Goal: Task Accomplishment & Management: Use online tool/utility

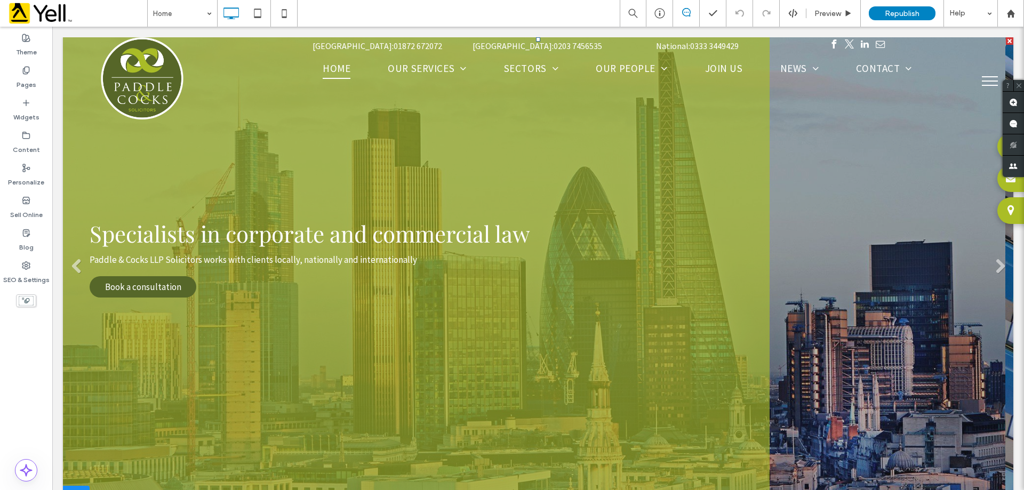
click at [865, 268] on link at bounding box center [534, 270] width 943 height 466
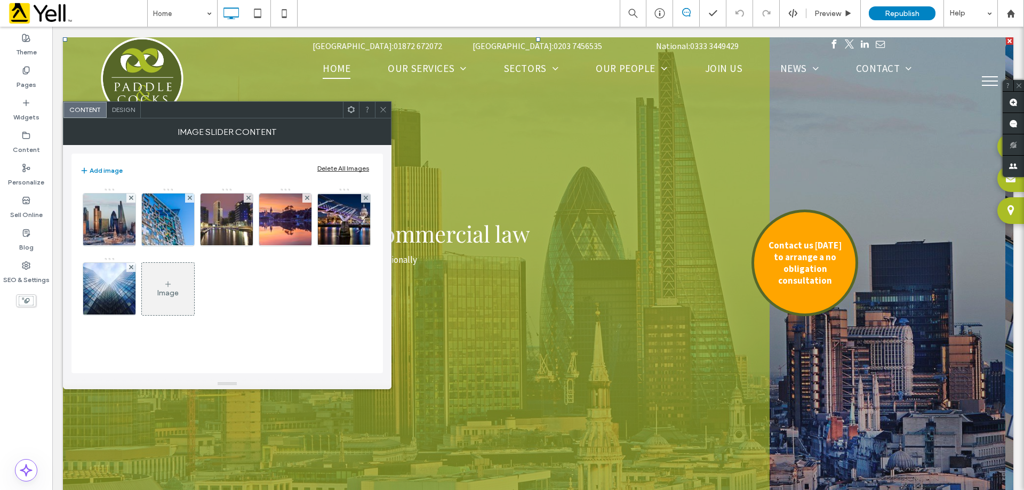
click at [383, 109] on use at bounding box center [382, 109] width 5 height 5
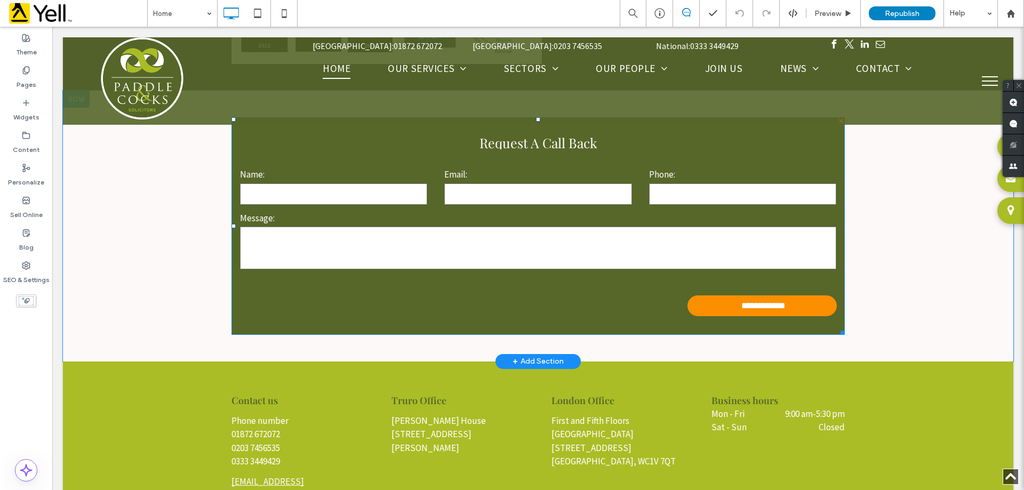
scroll to position [3201, 0]
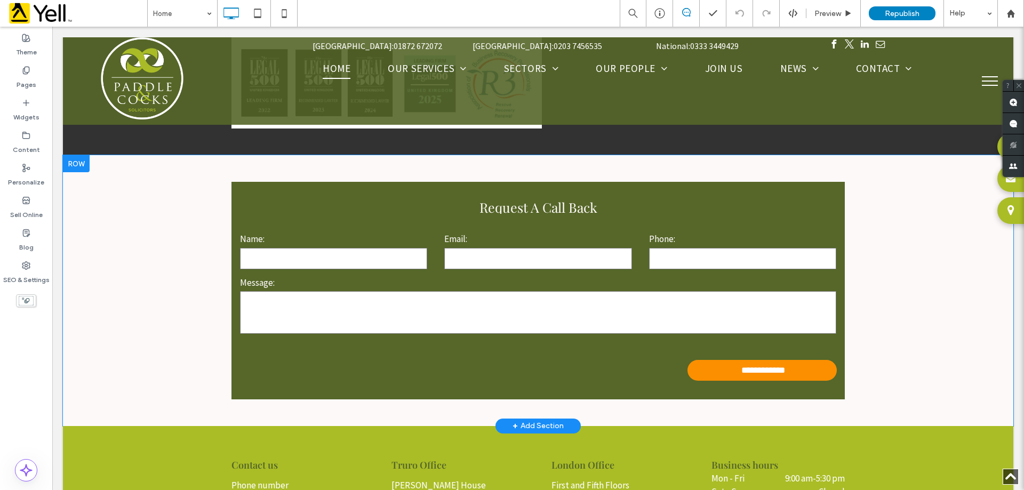
click at [927, 262] on div "**********" at bounding box center [538, 290] width 951 height 271
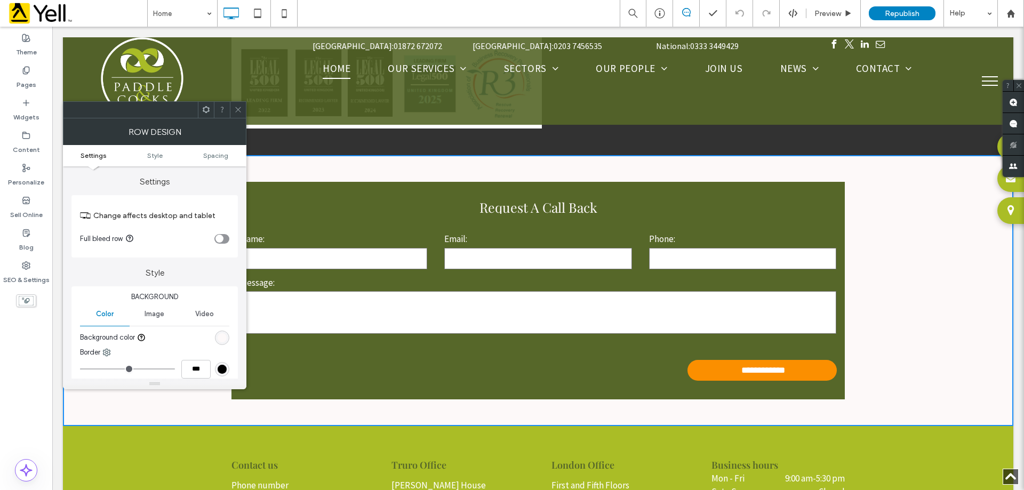
click at [240, 110] on icon at bounding box center [238, 110] width 8 height 8
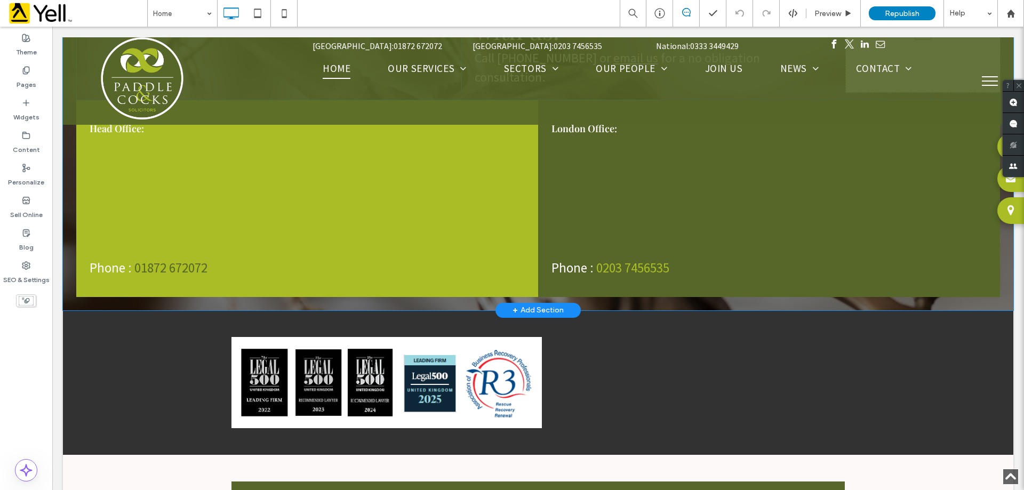
scroll to position [2935, 0]
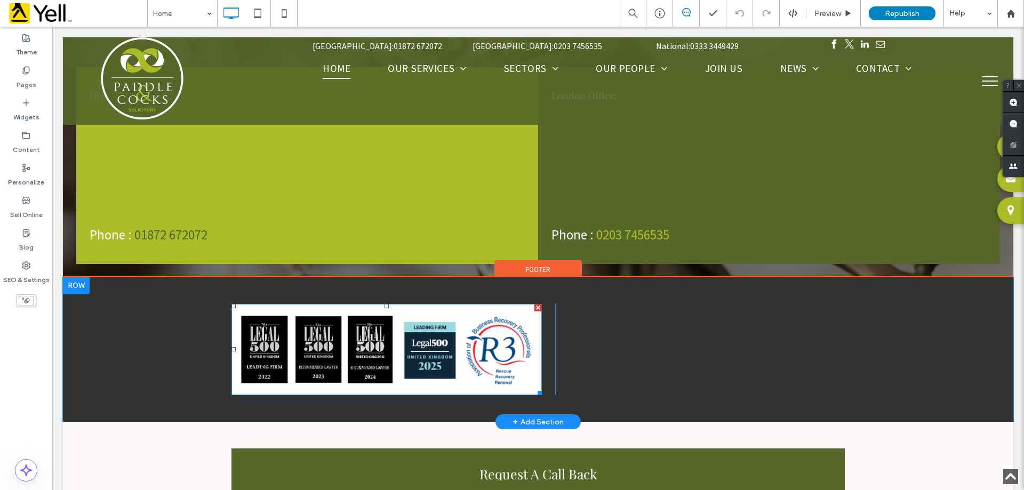
click at [433, 314] on img at bounding box center [387, 349] width 311 height 91
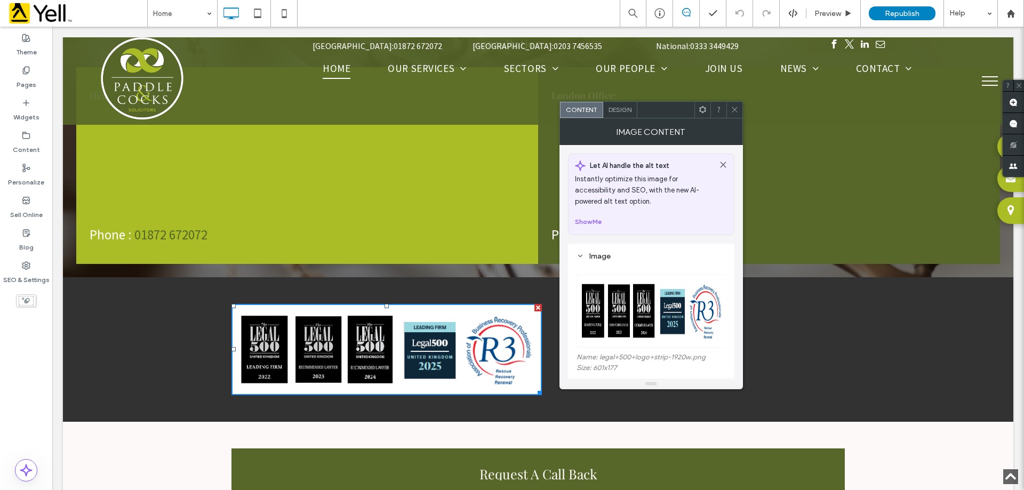
click at [673, 319] on img at bounding box center [652, 311] width 150 height 74
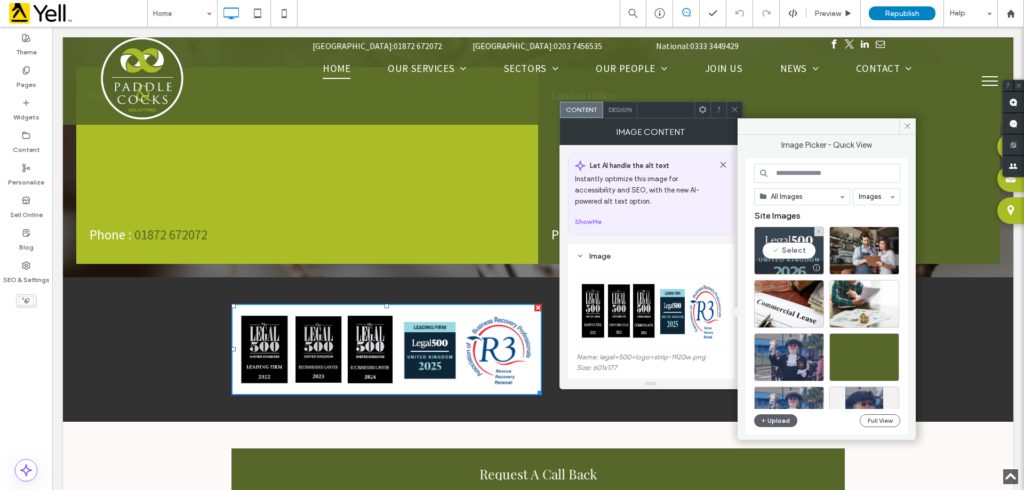
click at [792, 264] on div at bounding box center [789, 267] width 69 height 13
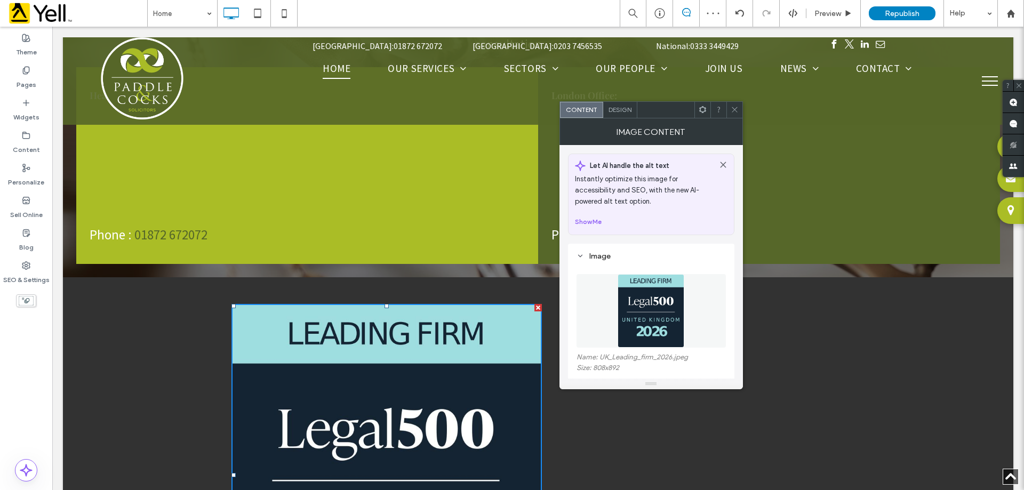
click at [737, 109] on icon at bounding box center [735, 110] width 8 height 8
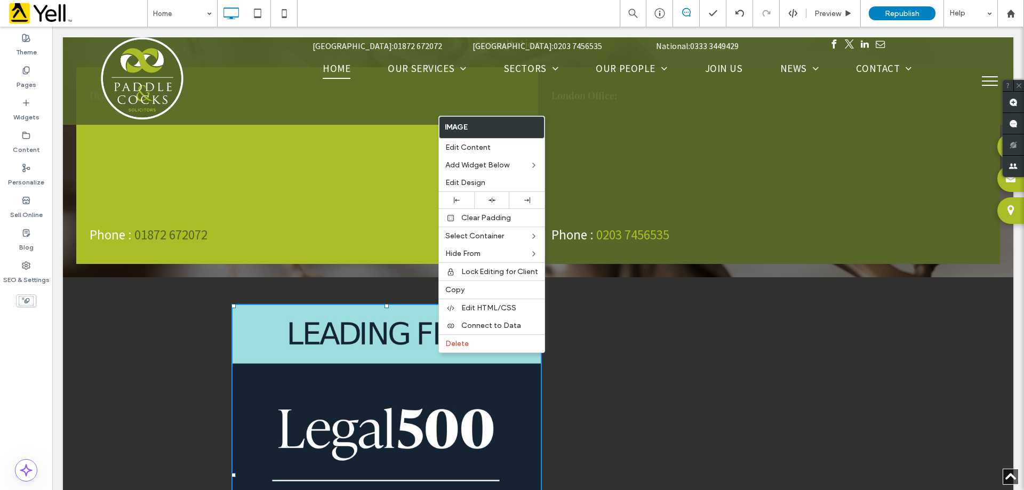
click at [778, 304] on div "Click To Paste Click To Paste" at bounding box center [538, 475] width 640 height 343
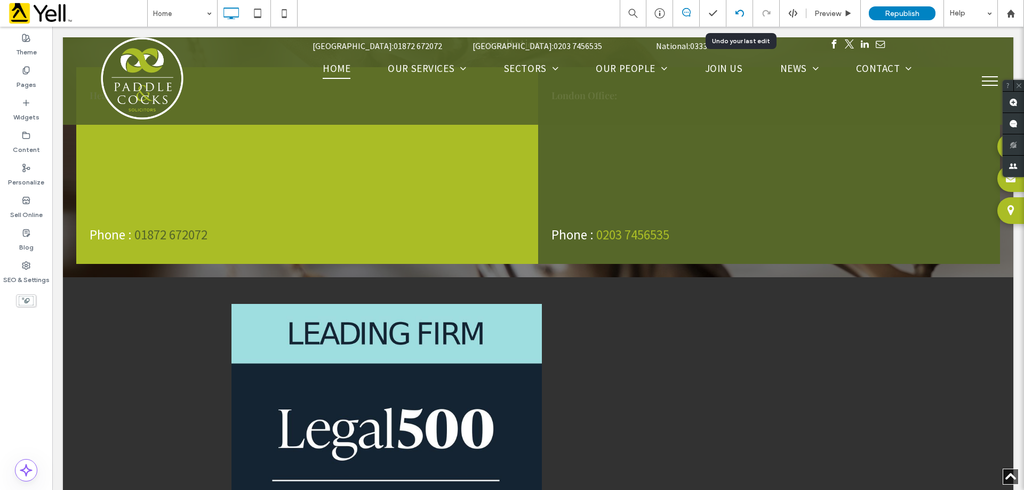
click at [737, 13] on use at bounding box center [739, 13] width 9 height 7
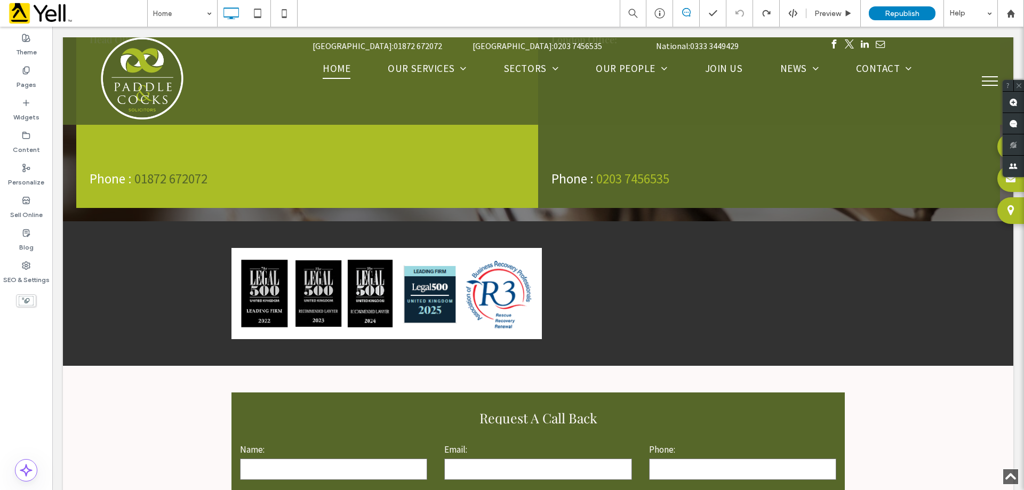
scroll to position [2988, 0]
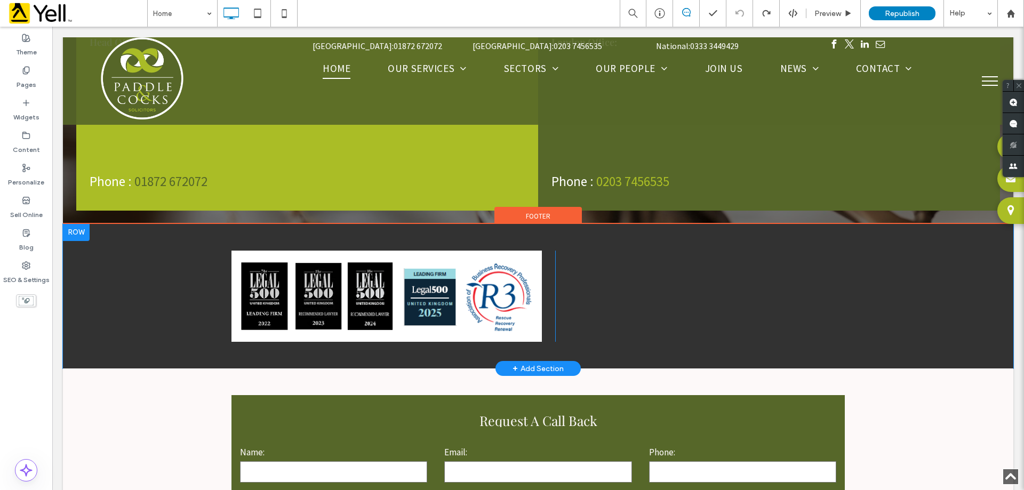
click at [880, 247] on div "Click To Paste Click To Paste + Add Section" at bounding box center [538, 296] width 951 height 145
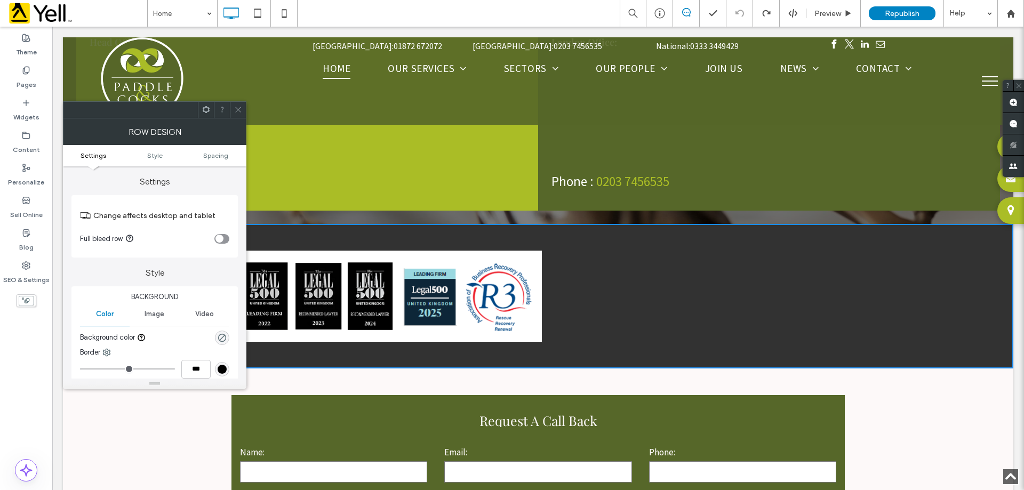
click at [237, 113] on icon at bounding box center [238, 110] width 8 height 8
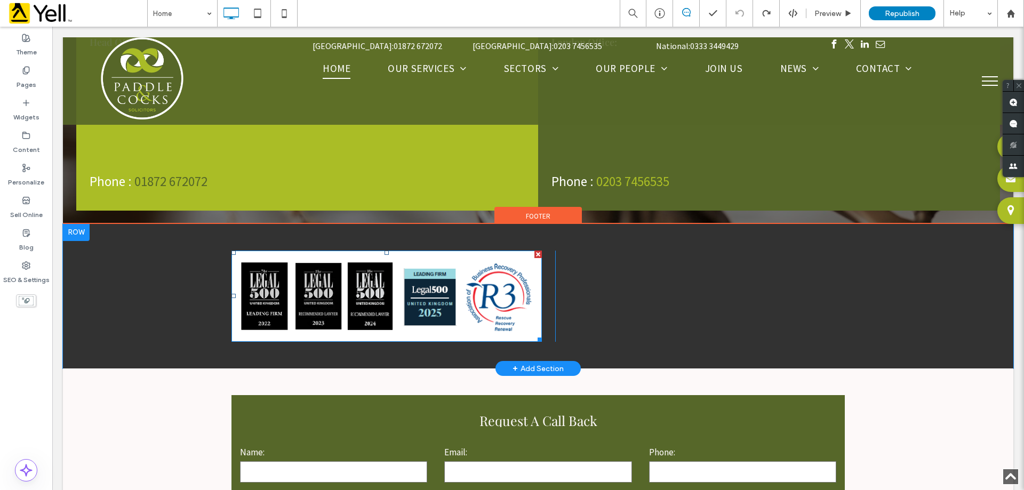
click at [429, 283] on img at bounding box center [387, 296] width 311 height 91
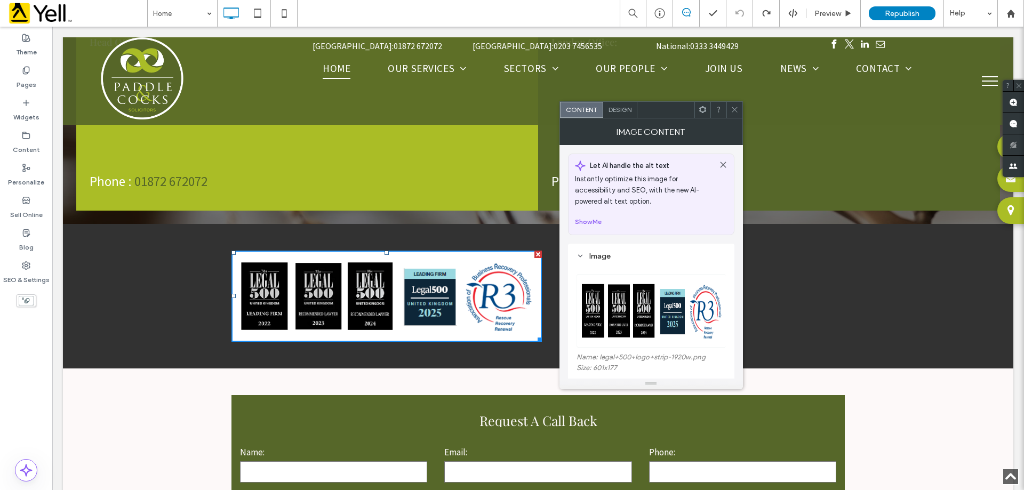
click at [672, 315] on img at bounding box center [652, 311] width 150 height 74
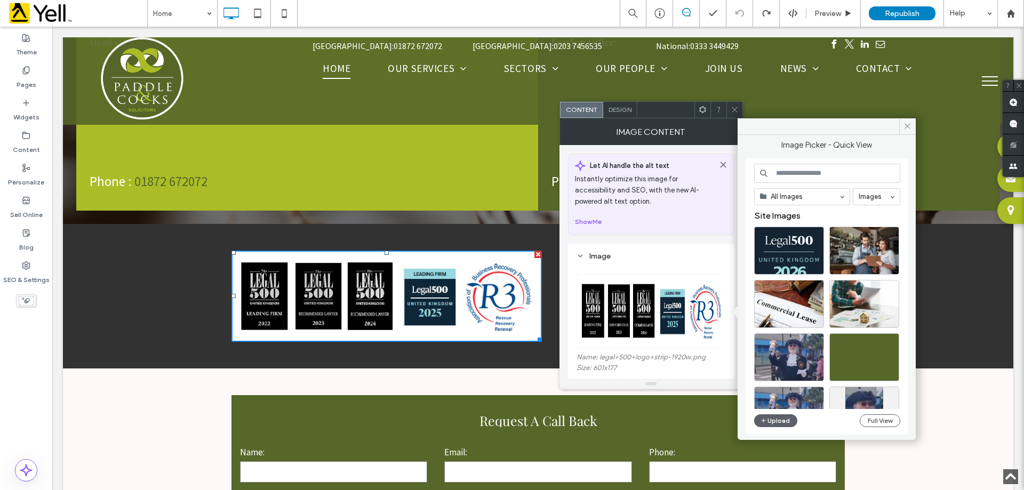
click at [511, 318] on div "Click To Paste Click To Paste + Add Section" at bounding box center [538, 296] width 951 height 145
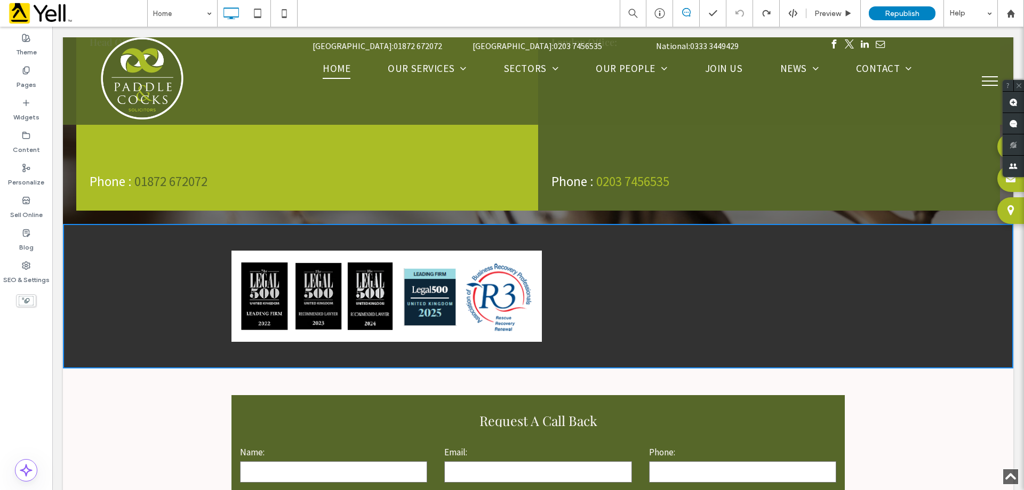
click at [462, 300] on img at bounding box center [387, 296] width 311 height 91
click at [563, 287] on div "Click To Paste" at bounding box center [626, 296] width 142 height 91
click at [790, 269] on div "Click To Paste Click To Paste" at bounding box center [538, 296] width 640 height 91
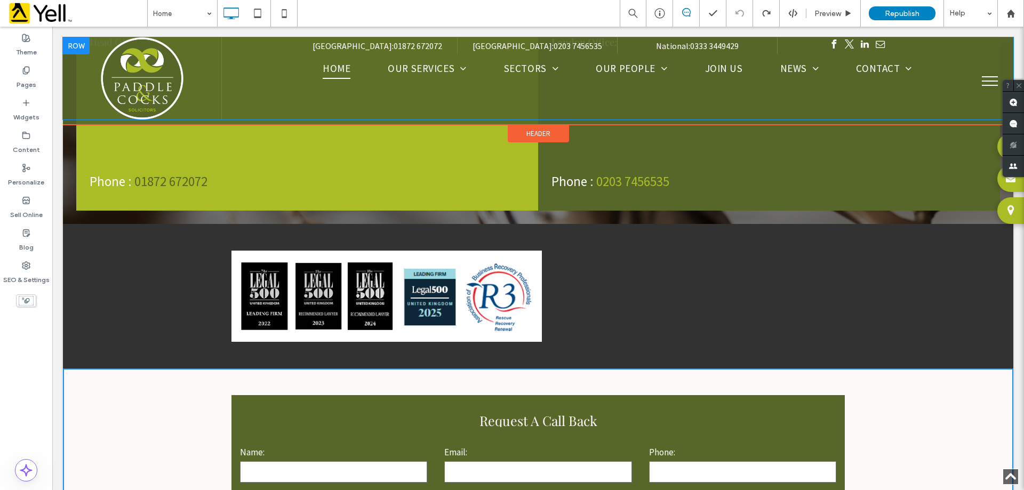
click at [777, 96] on div "Cornwall: 01872 672072 Click To Paste London: 0203 7456535 Click To Paste Natio…" at bounding box center [617, 78] width 792 height 82
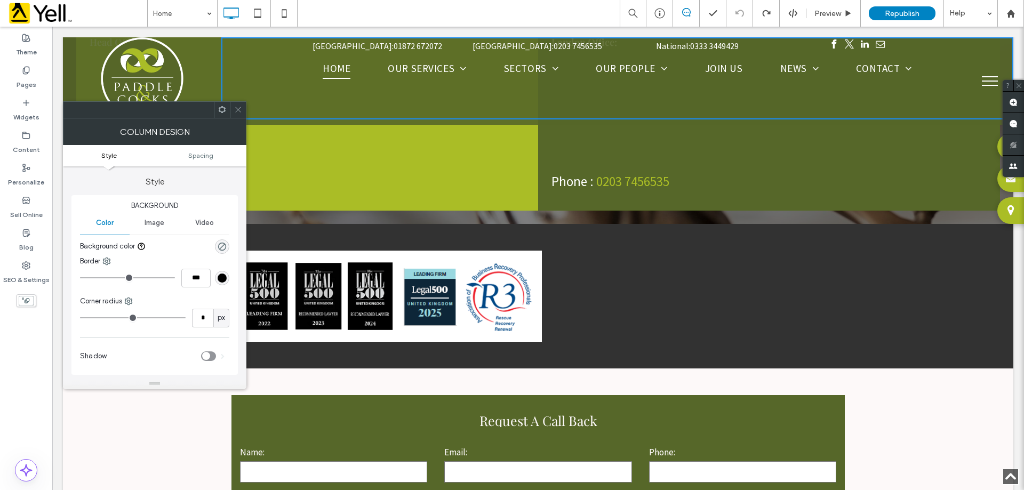
click at [527, 251] on img at bounding box center [387, 296] width 311 height 91
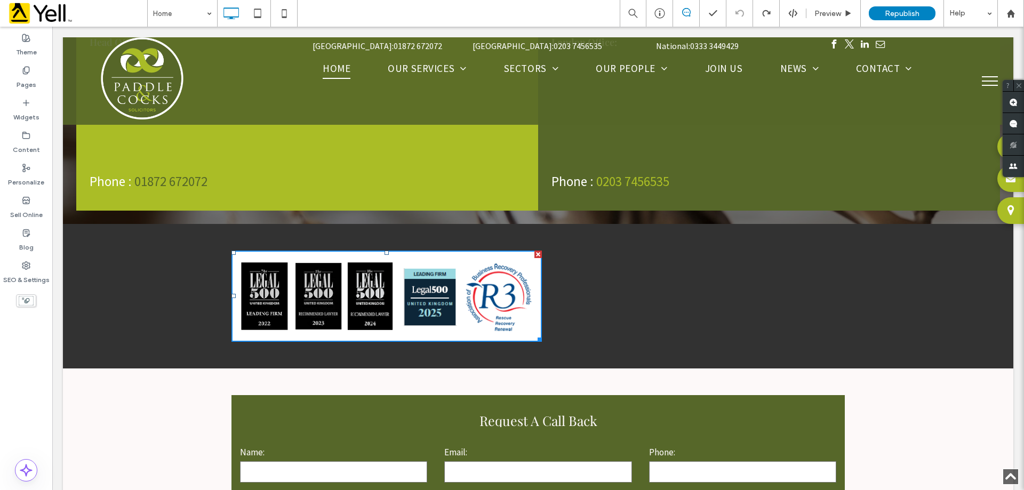
click at [441, 279] on img at bounding box center [387, 296] width 311 height 91
click at [459, 297] on img at bounding box center [387, 296] width 311 height 91
click at [397, 294] on img at bounding box center [387, 296] width 311 height 91
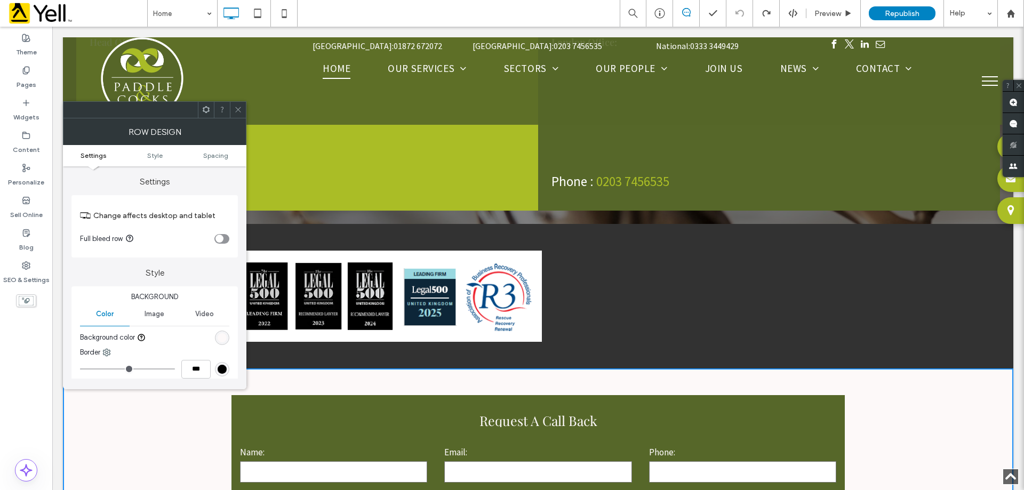
click at [235, 107] on icon at bounding box center [238, 110] width 8 height 8
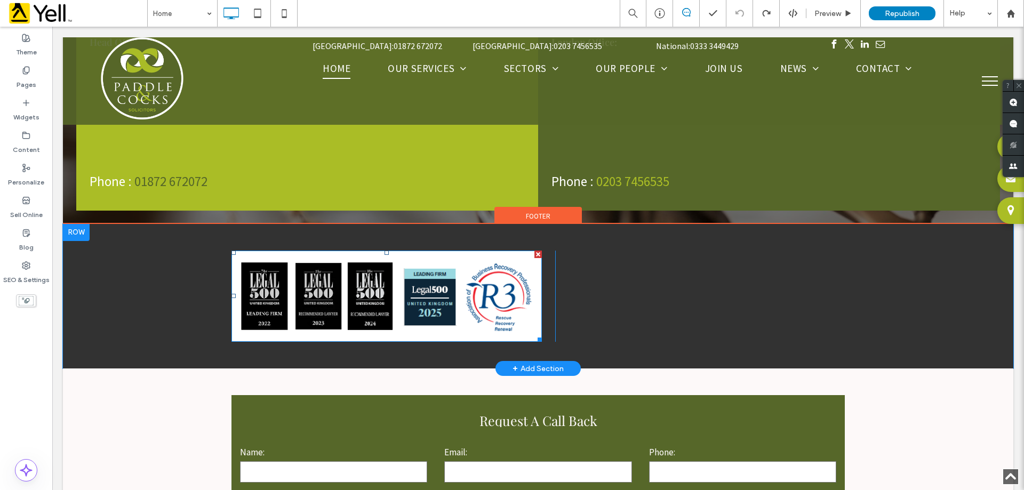
click at [375, 271] on img at bounding box center [387, 296] width 311 height 91
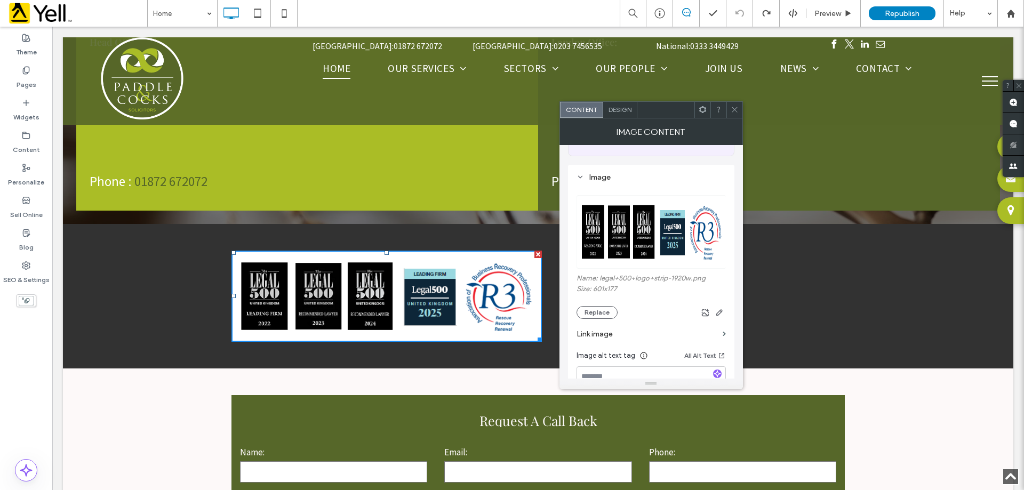
scroll to position [53, 0]
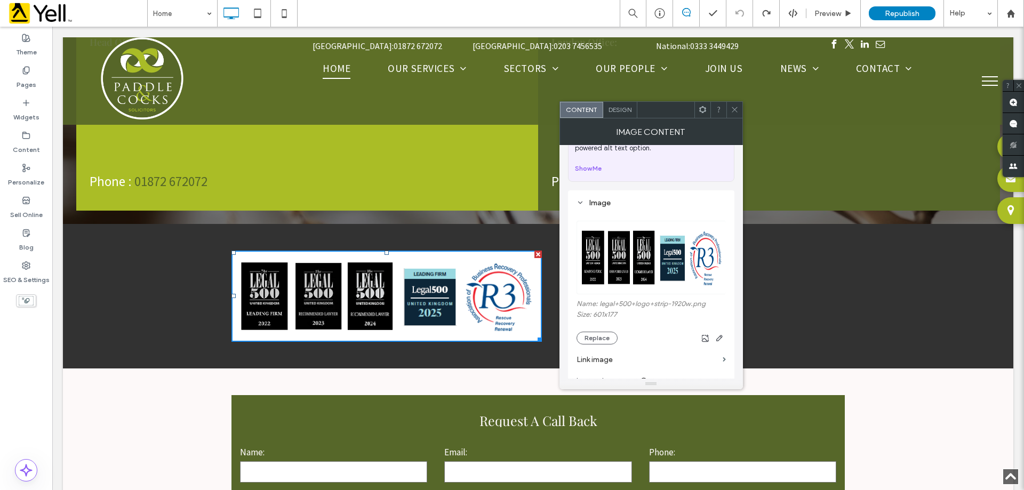
click at [680, 290] on img at bounding box center [652, 258] width 150 height 74
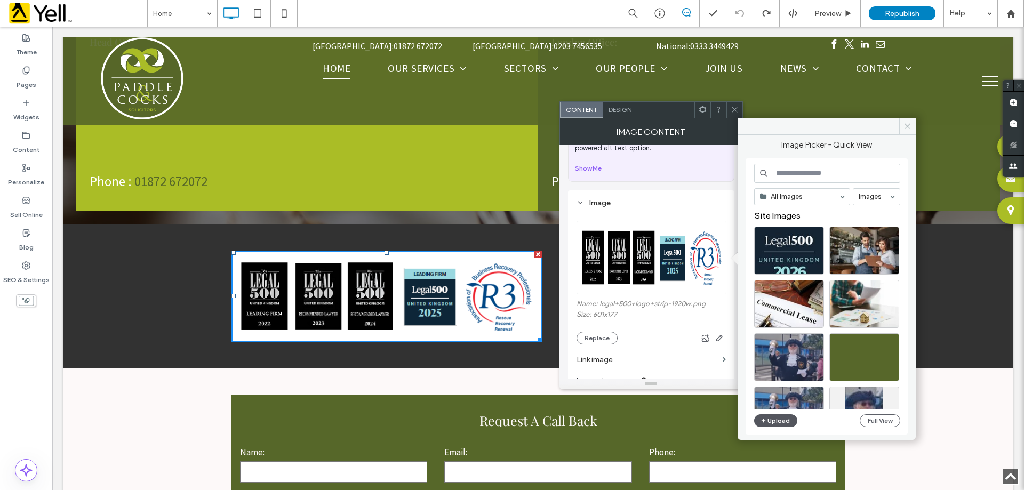
click at [782, 423] on button "Upload" at bounding box center [776, 421] width 44 height 13
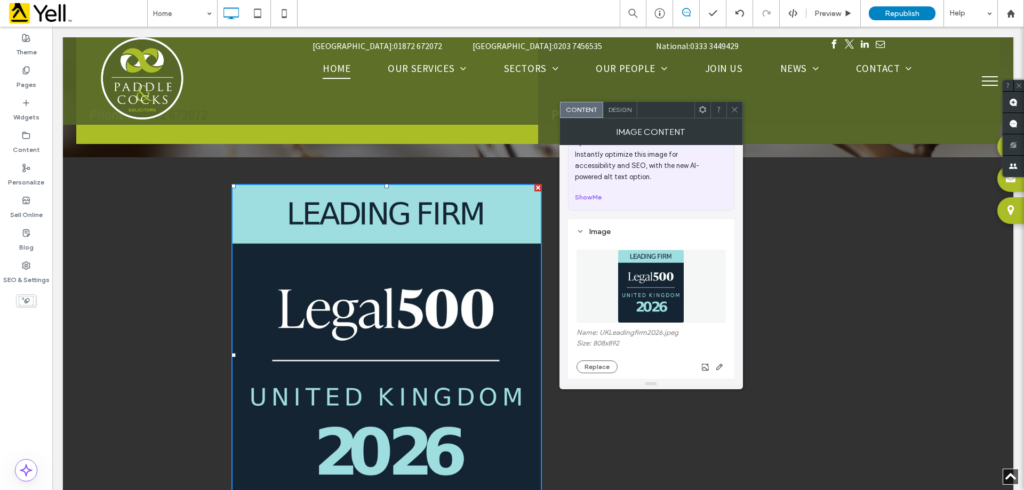
scroll to position [3041, 0]
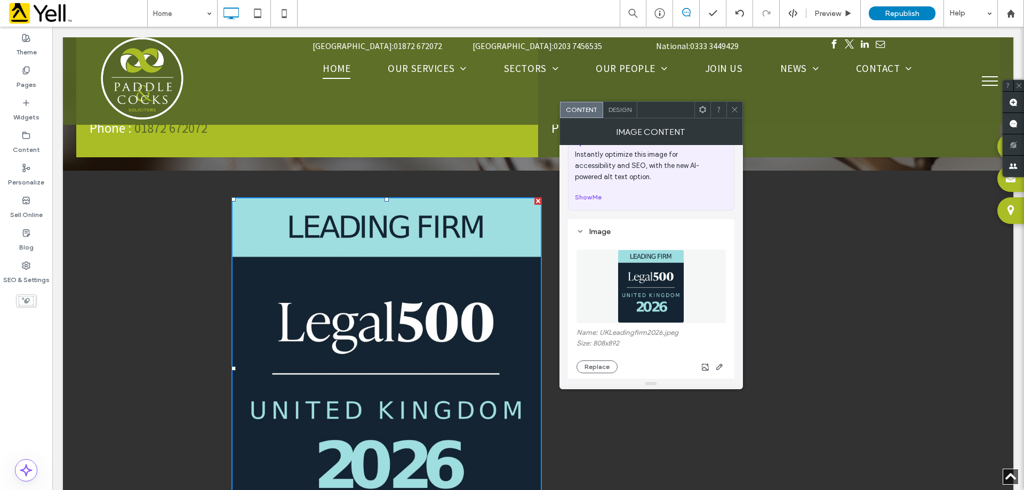
click at [737, 107] on icon at bounding box center [735, 110] width 8 height 8
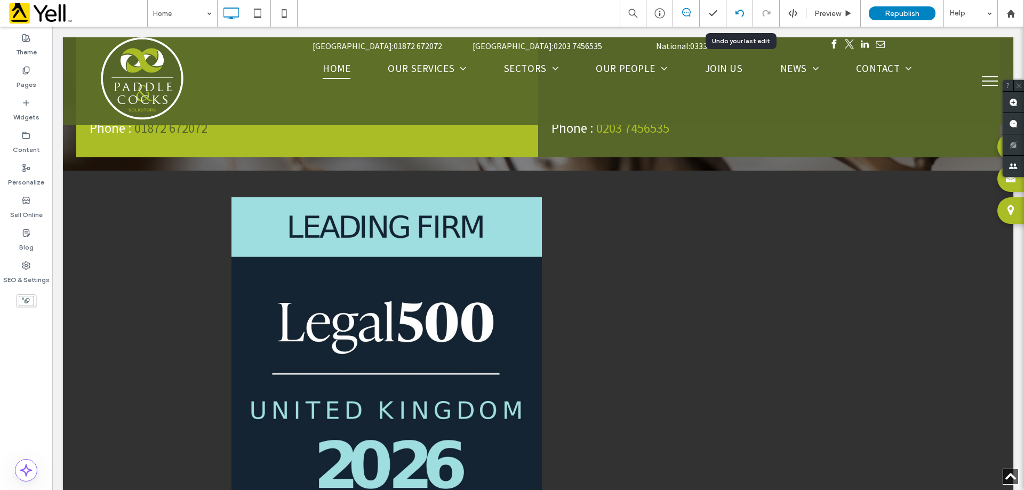
click at [742, 13] on icon at bounding box center [740, 13] width 9 height 9
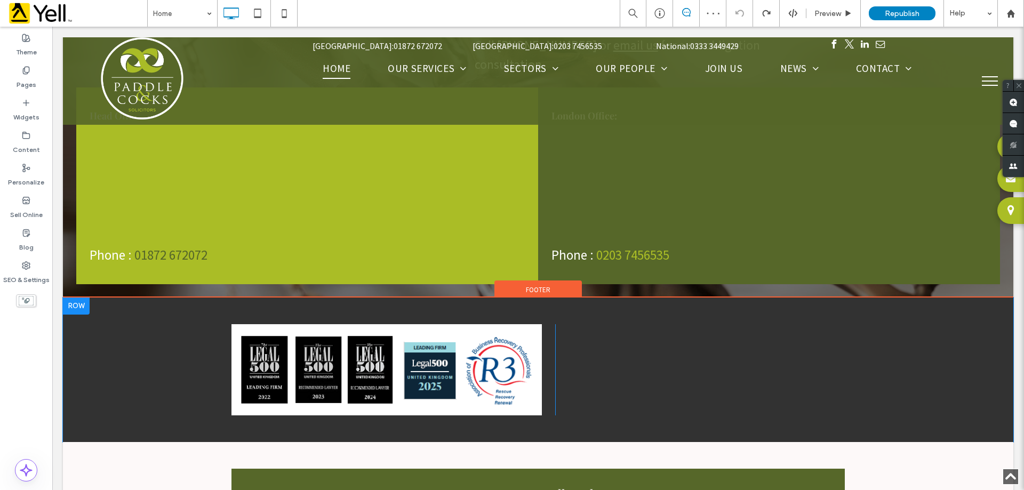
scroll to position [2935, 0]
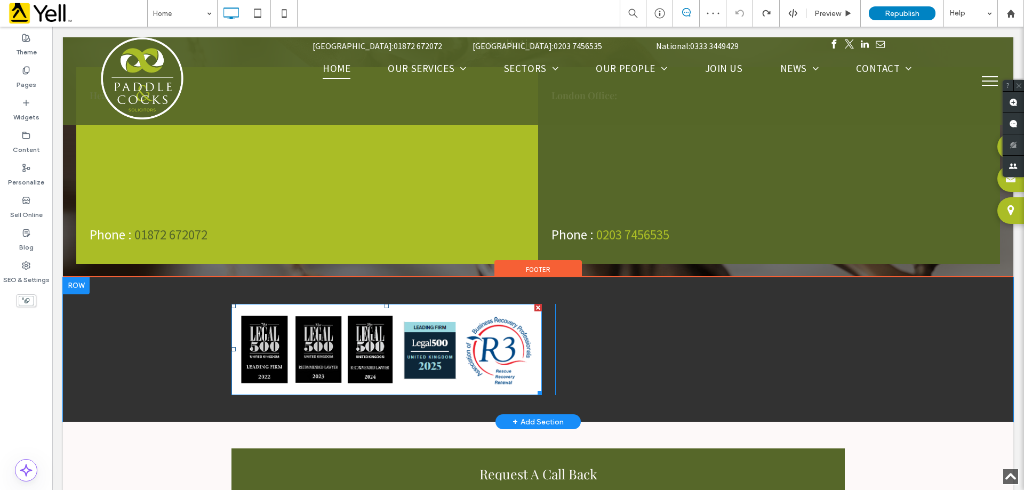
click at [521, 347] on img at bounding box center [387, 349] width 311 height 91
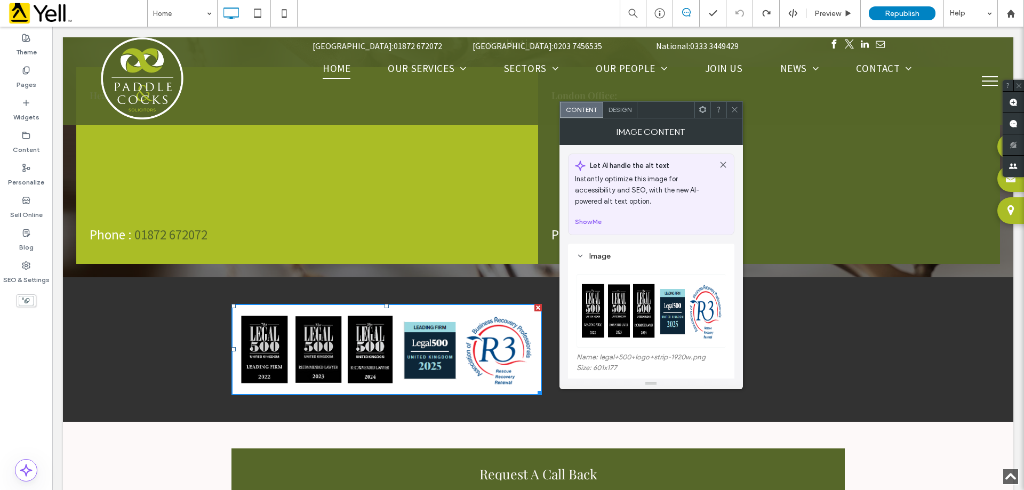
click at [438, 353] on img at bounding box center [387, 349] width 311 height 91
click at [77, 318] on div "Click To Paste Click To Paste + Add Section" at bounding box center [538, 349] width 951 height 145
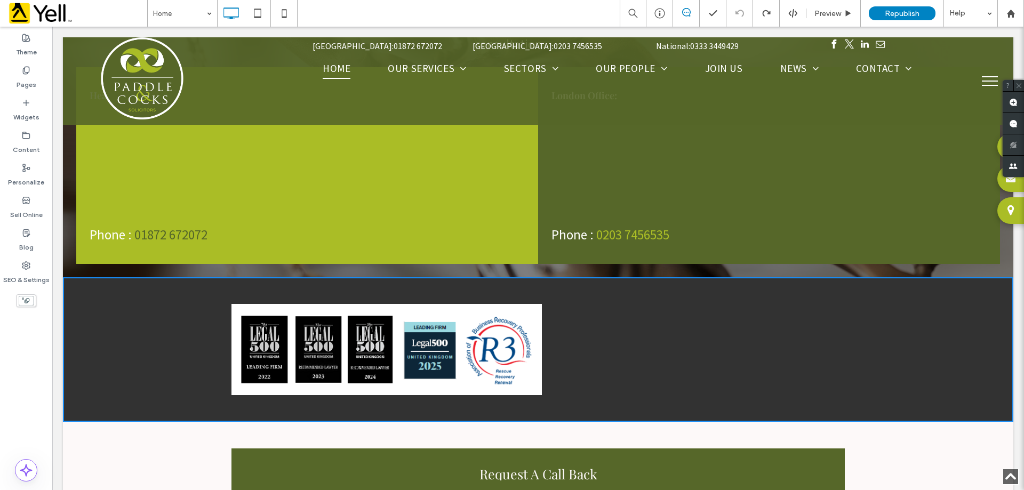
click at [248, 304] on img at bounding box center [387, 349] width 311 height 91
click at [476, 351] on img at bounding box center [387, 349] width 311 height 91
click at [527, 277] on div "Click To Paste Click To Paste + Add Section" at bounding box center [538, 349] width 951 height 145
click at [555, 313] on div "Click To Paste" at bounding box center [626, 349] width 142 height 91
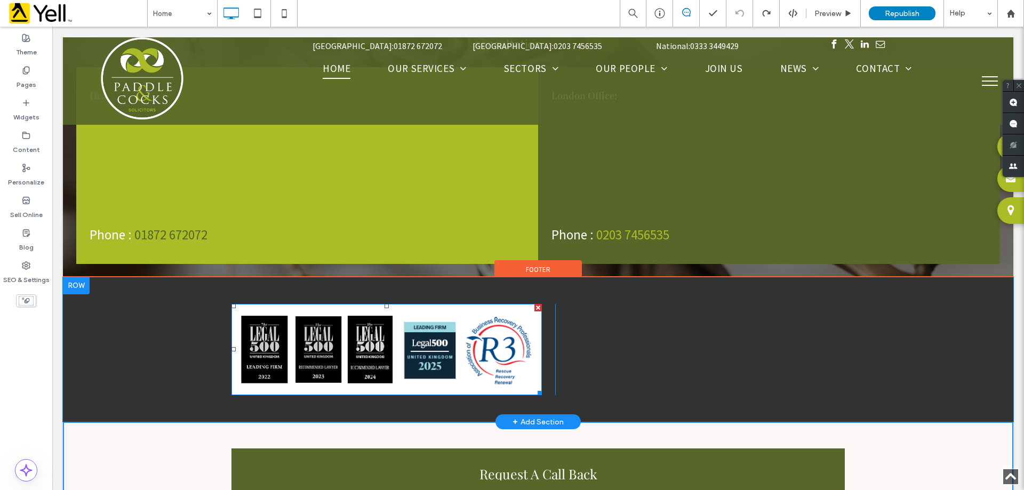
click at [531, 344] on img at bounding box center [387, 349] width 311 height 91
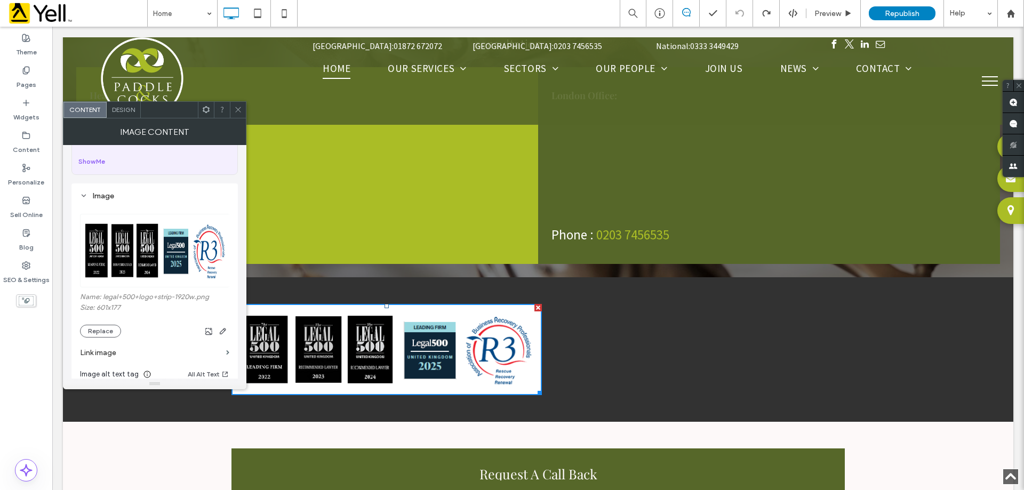
scroll to position [160, 0]
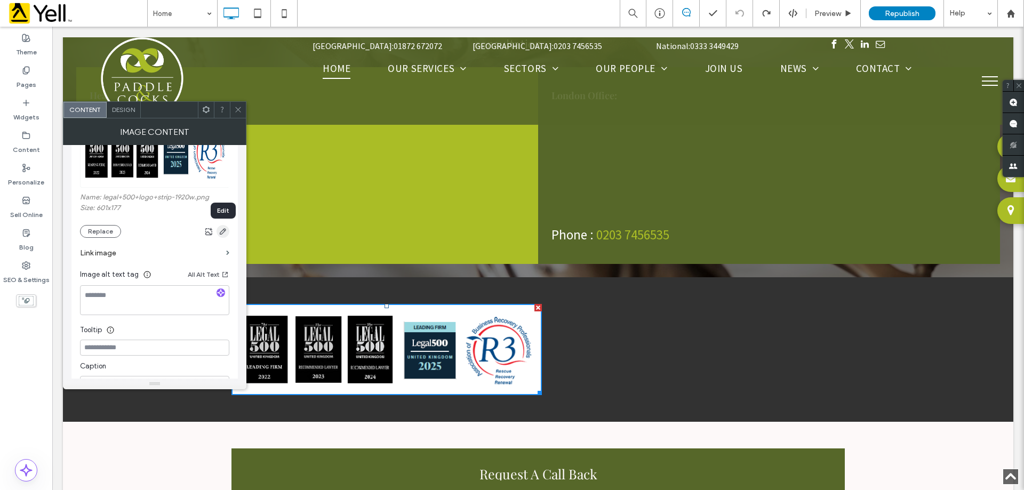
click at [221, 230] on icon "button" at bounding box center [223, 231] width 9 height 9
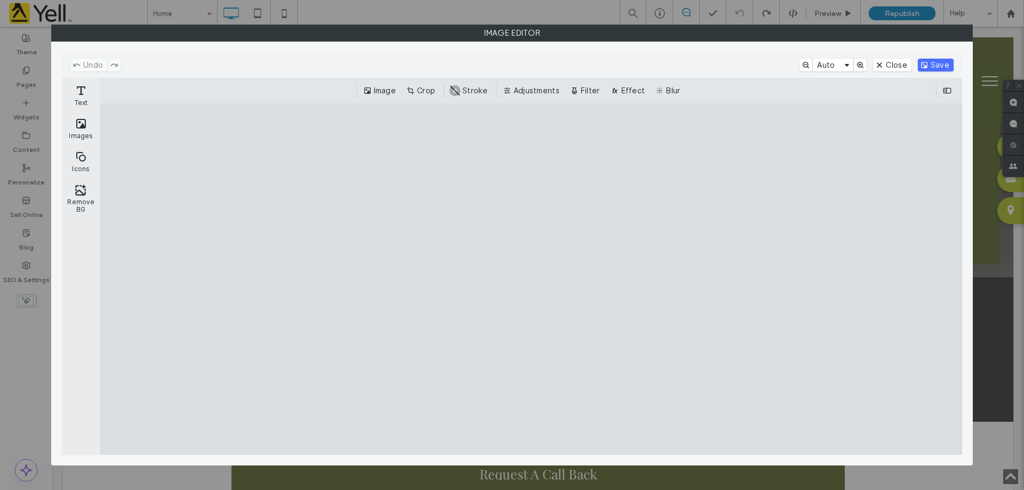
click at [531, 280] on cesdk-canvas "Editor canvas" at bounding box center [531, 280] width 0 height 0
drag, startPoint x: 634, startPoint y: 288, endPoint x: 650, endPoint y: 288, distance: 16.0
click at [531, 280] on cesdk-canvas "Editor canvas" at bounding box center [531, 280] width 0 height 0
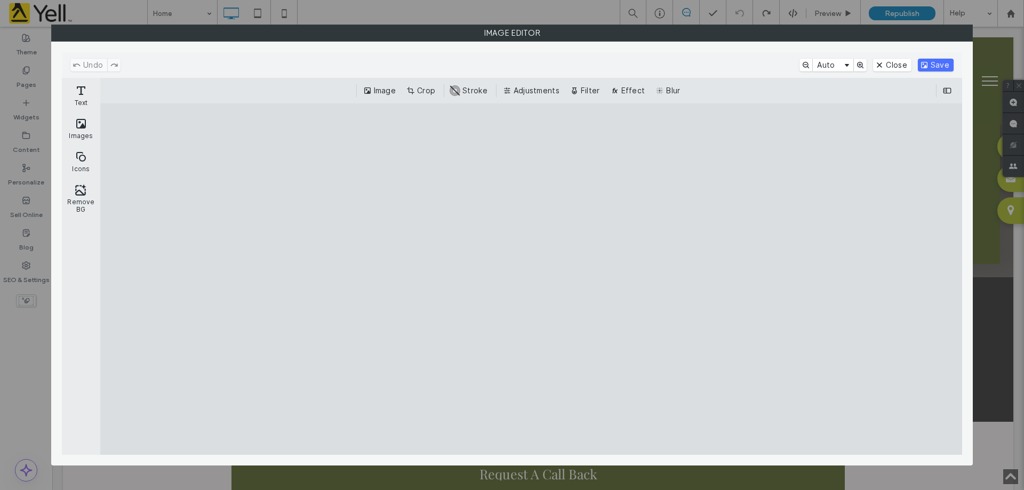
click at [531, 280] on cesdk-canvas "Editor canvas" at bounding box center [531, 280] width 0 height 0
click at [896, 66] on button "Close" at bounding box center [892, 65] width 38 height 13
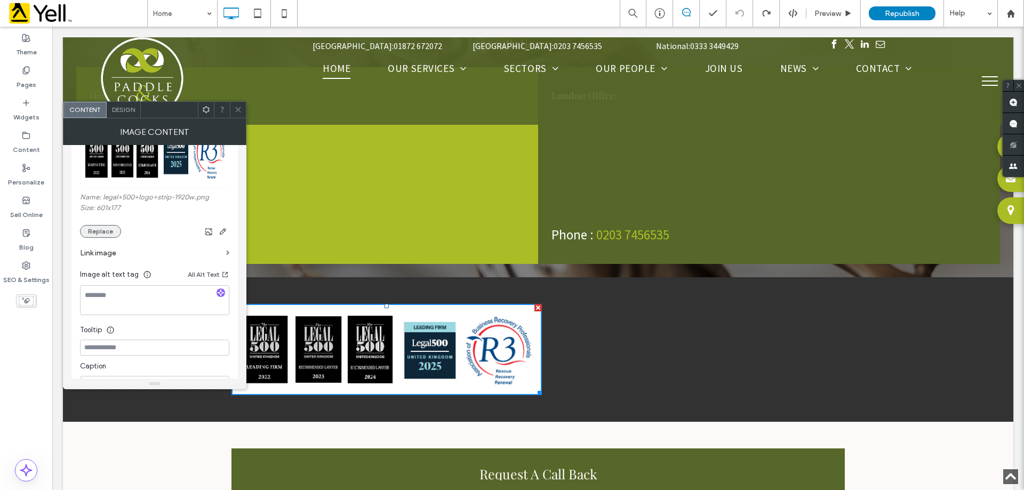
click at [100, 233] on button "Replace" at bounding box center [100, 231] width 41 height 13
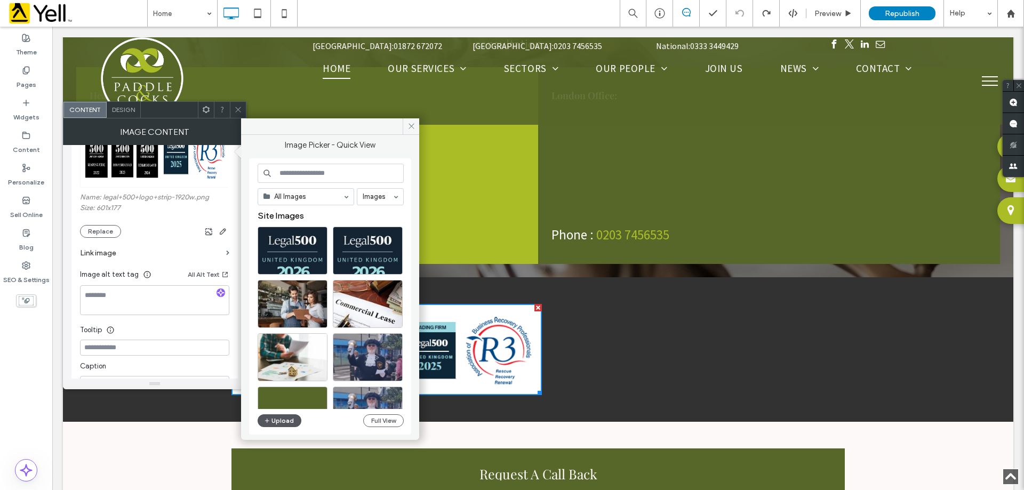
click at [284, 419] on button "Upload" at bounding box center [280, 421] width 44 height 13
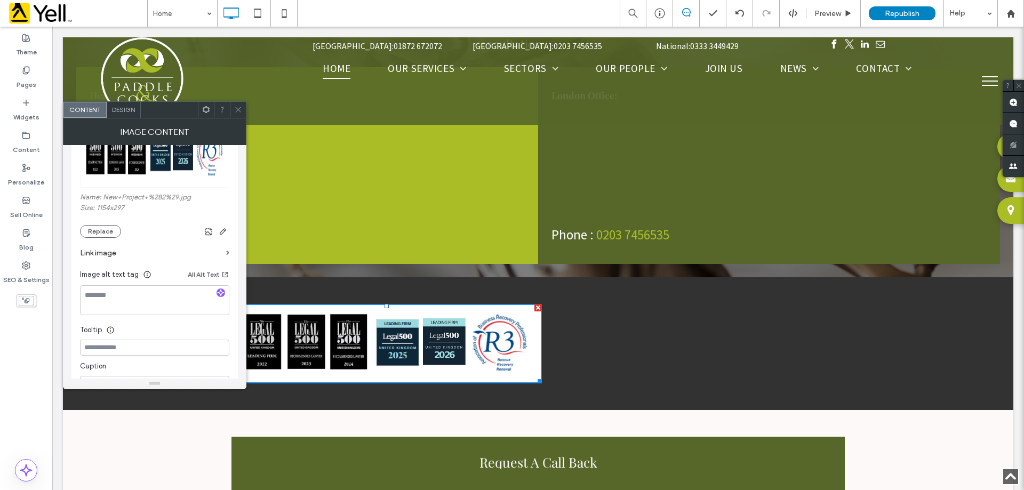
click at [236, 107] on icon at bounding box center [238, 110] width 8 height 8
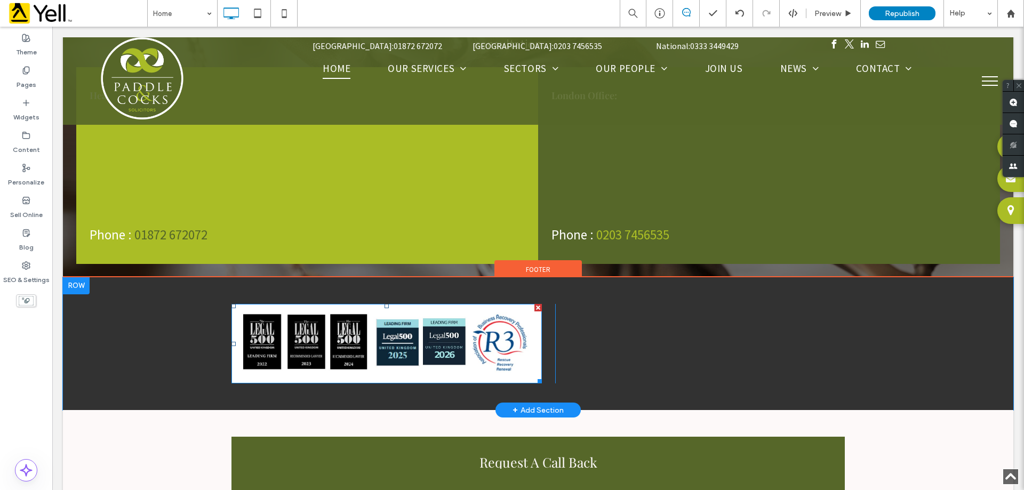
click at [458, 304] on img at bounding box center [387, 344] width 311 height 80
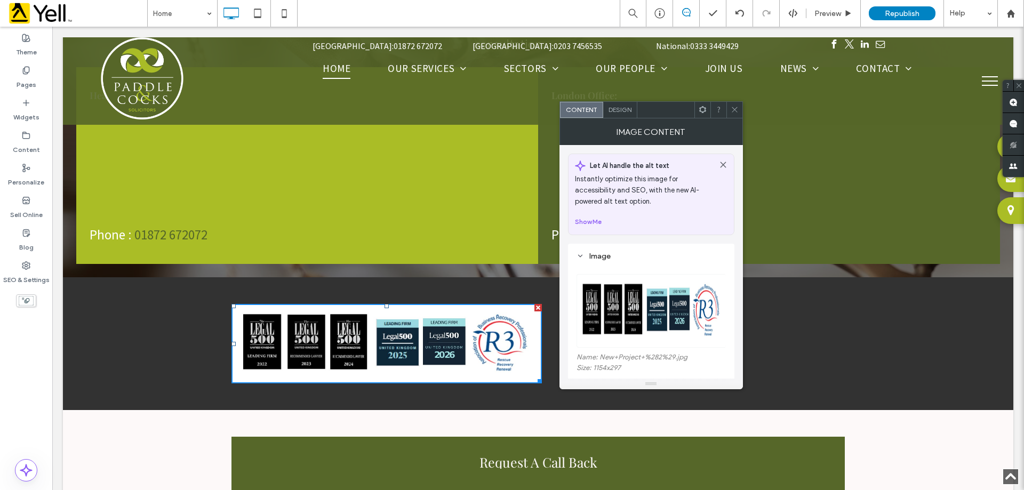
click at [731, 112] on icon at bounding box center [735, 110] width 8 height 8
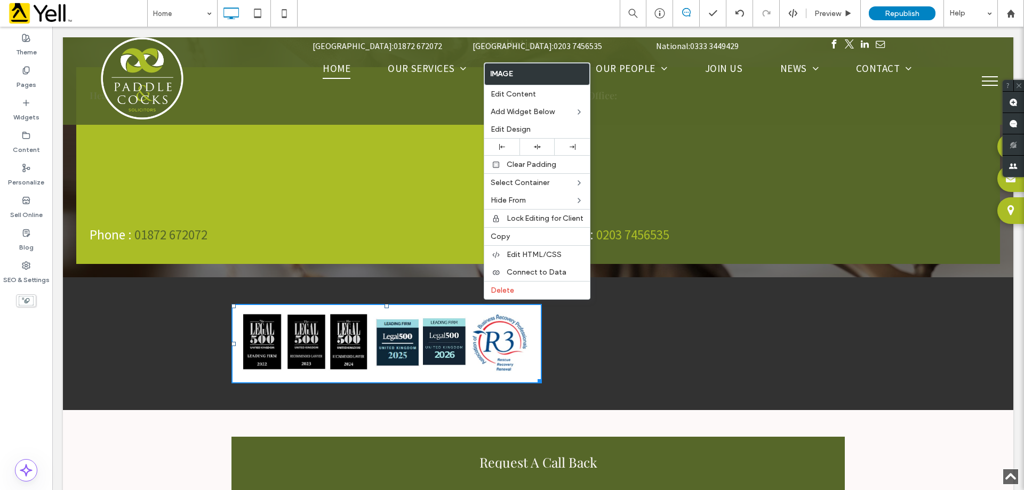
click at [772, 313] on div "Click To Paste Click To Paste" at bounding box center [538, 344] width 640 height 80
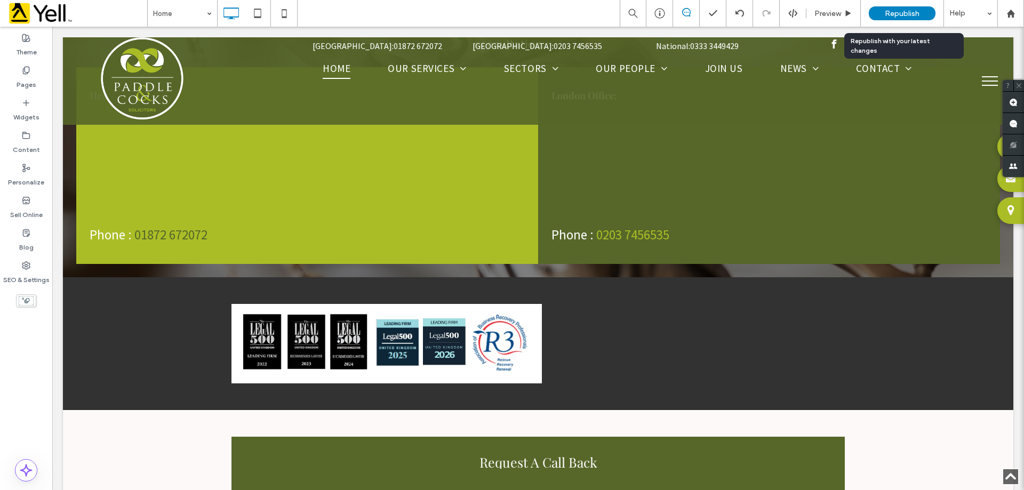
click at [916, 10] on span "Republish" at bounding box center [902, 13] width 35 height 9
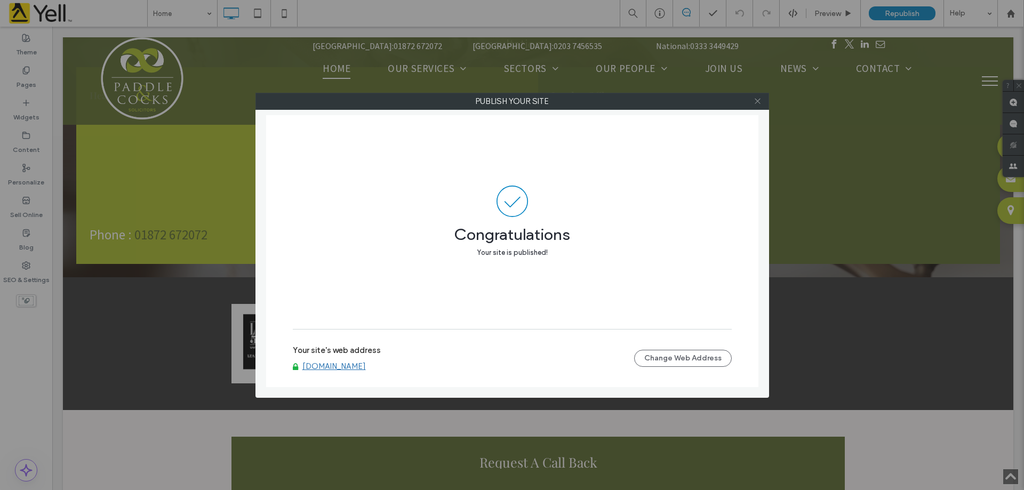
click at [761, 104] on icon at bounding box center [758, 101] width 8 height 8
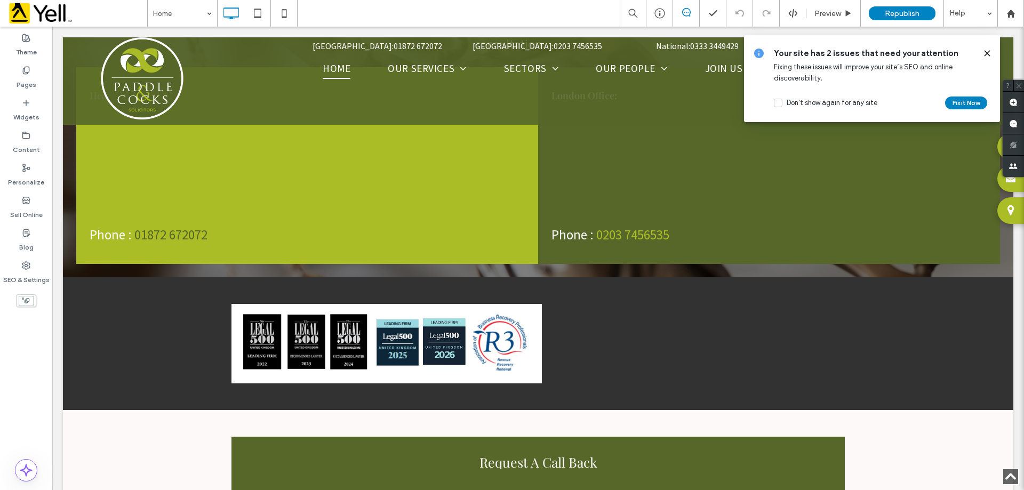
click at [984, 53] on icon at bounding box center [987, 53] width 9 height 9
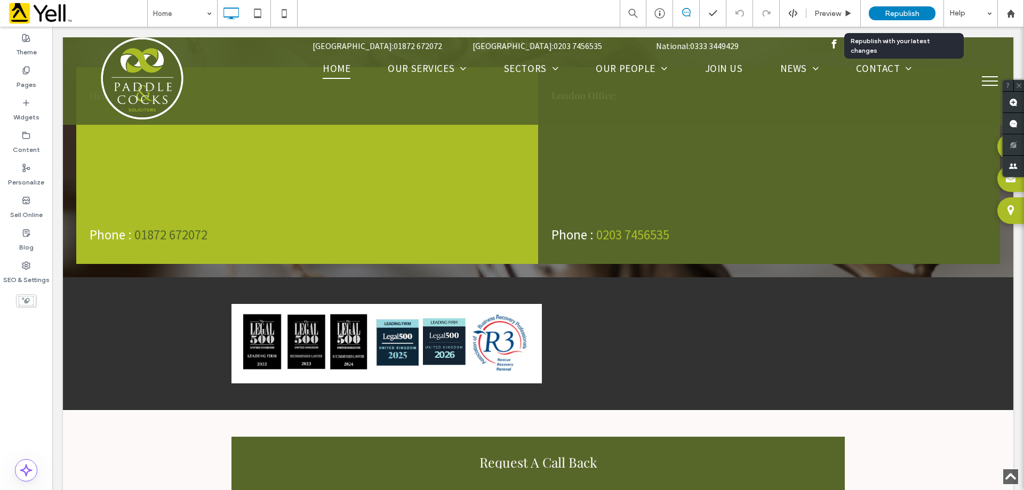
click at [902, 5] on div "Republish" at bounding box center [902, 13] width 67 height 27
click at [890, 11] on span "Republish" at bounding box center [902, 13] width 35 height 9
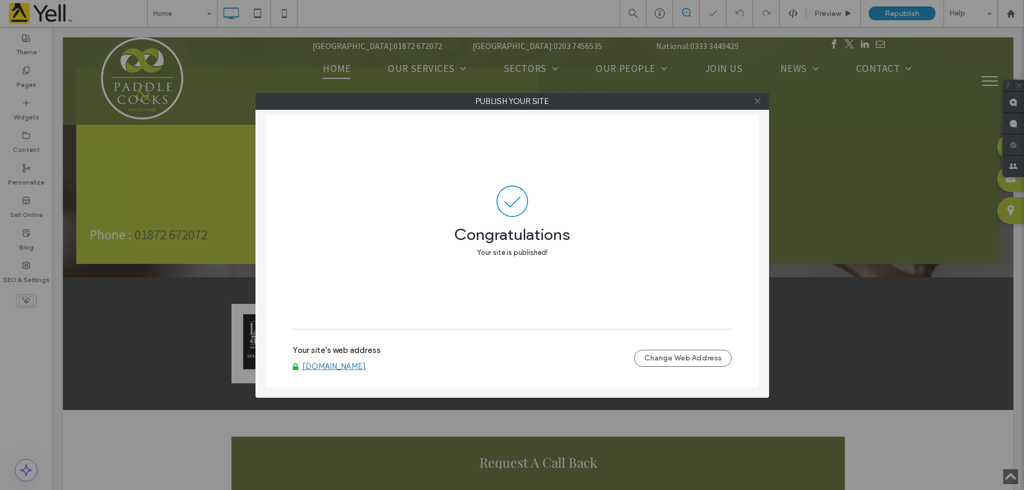
click at [759, 102] on use at bounding box center [757, 101] width 5 height 5
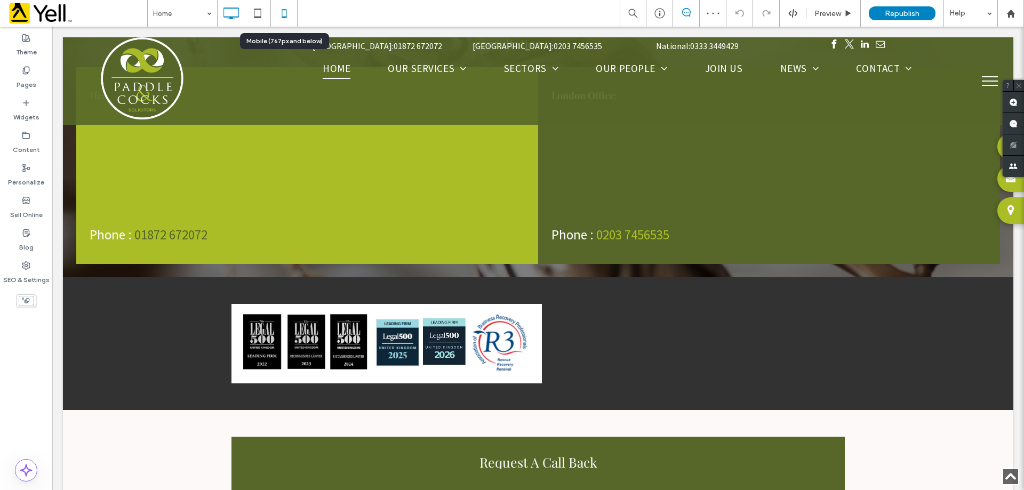
click at [284, 17] on use at bounding box center [284, 13] width 5 height 9
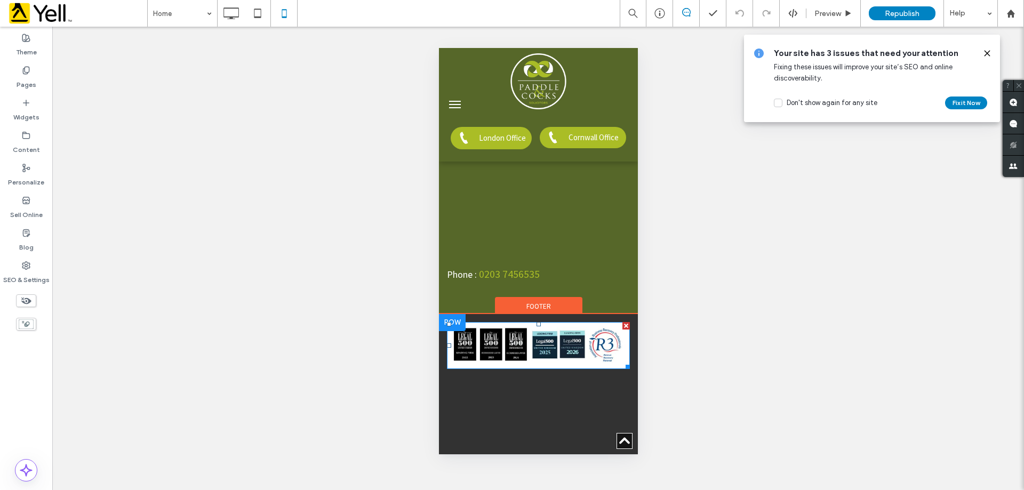
scroll to position [5472, 0]
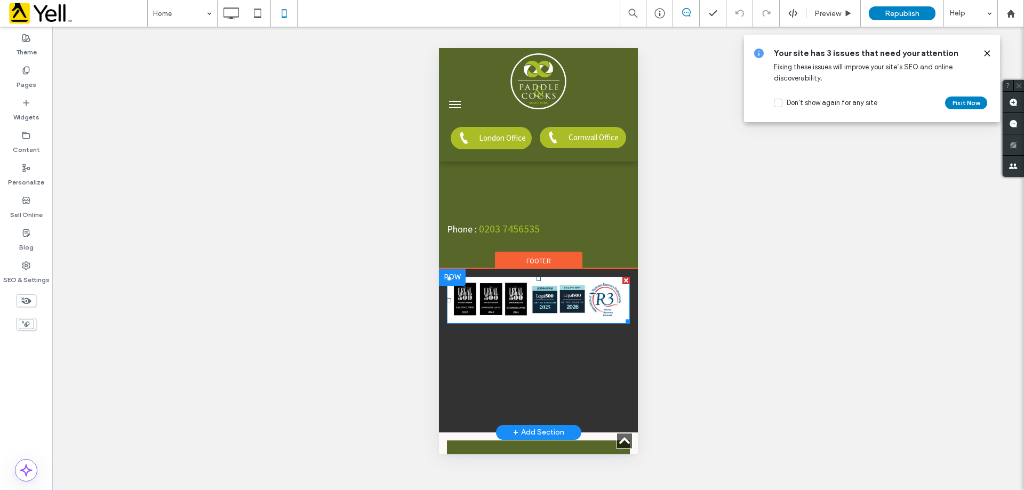
click at [546, 277] on img at bounding box center [538, 300] width 183 height 47
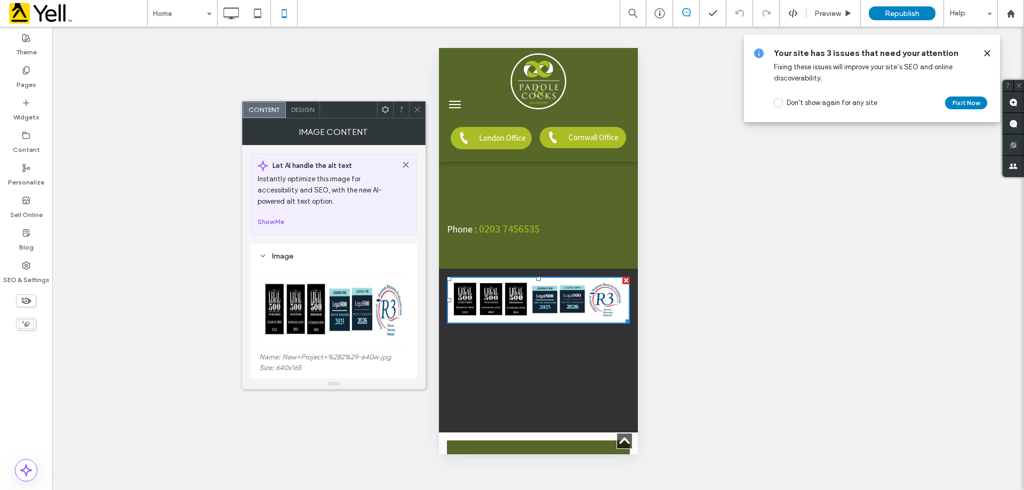
click at [674, 254] on div "Unhide? Yes Unhide? Yes" at bounding box center [538, 259] width 972 height 464
click at [422, 110] on div at bounding box center [417, 110] width 16 height 16
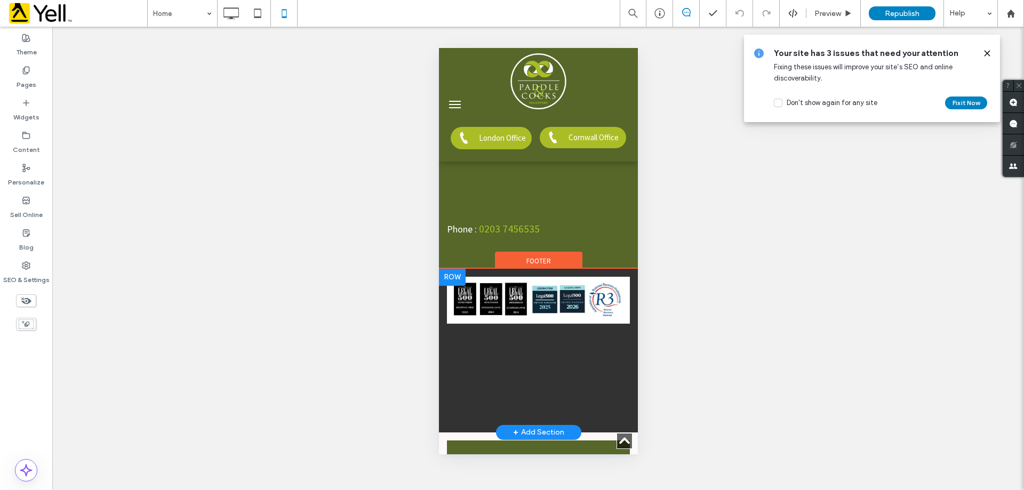
click at [583, 352] on div "Click To Paste Click To Paste + Add Section" at bounding box center [538, 351] width 199 height 164
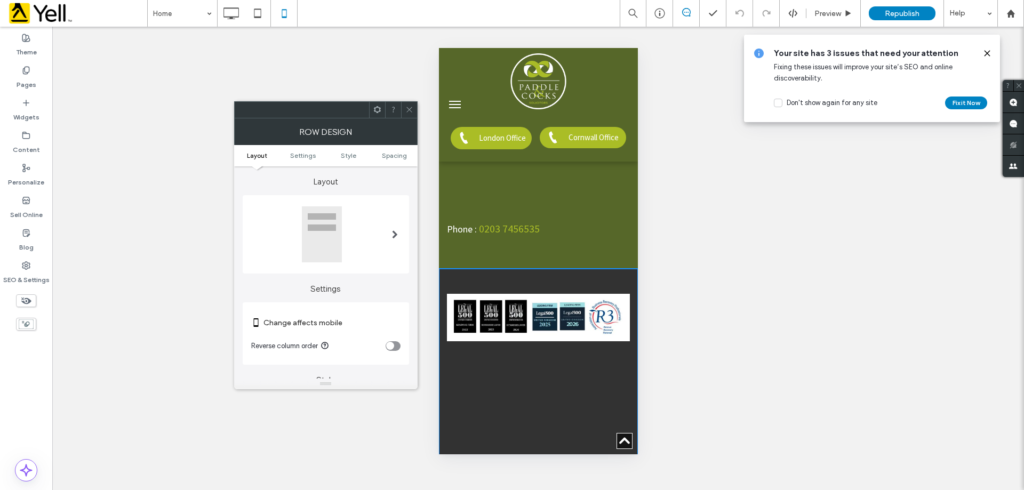
drag, startPoint x: 582, startPoint y: 358, endPoint x: 582, endPoint y: 393, distance: 34.7
click at [582, 460] on div at bounding box center [538, 462] width 199 height 5
click at [544, 294] on img at bounding box center [538, 317] width 183 height 47
click at [410, 109] on icon at bounding box center [409, 110] width 8 height 8
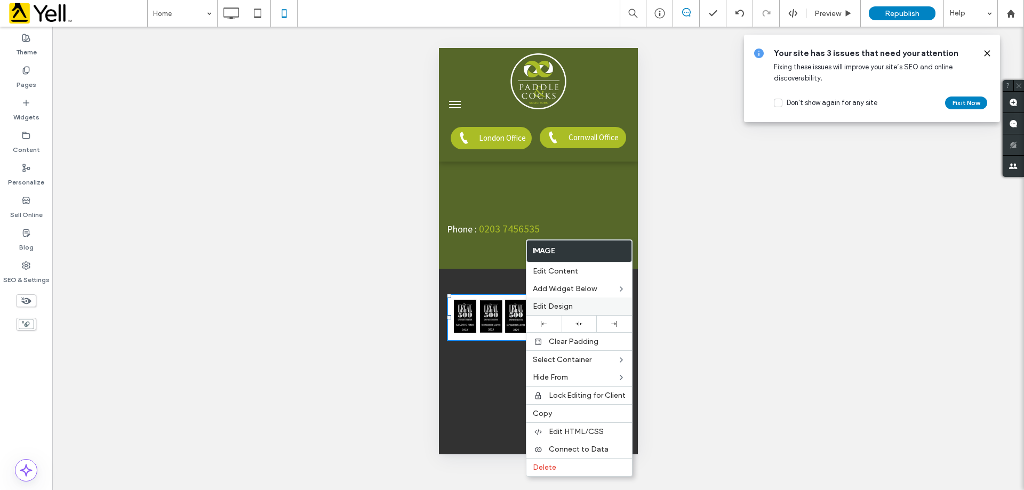
click at [584, 303] on label "Edit Design" at bounding box center [579, 306] width 93 height 9
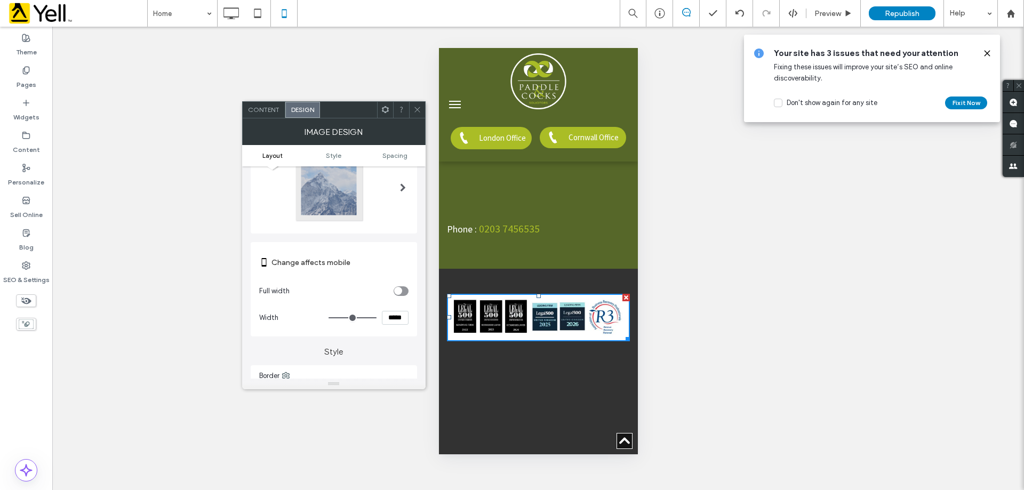
scroll to position [0, 0]
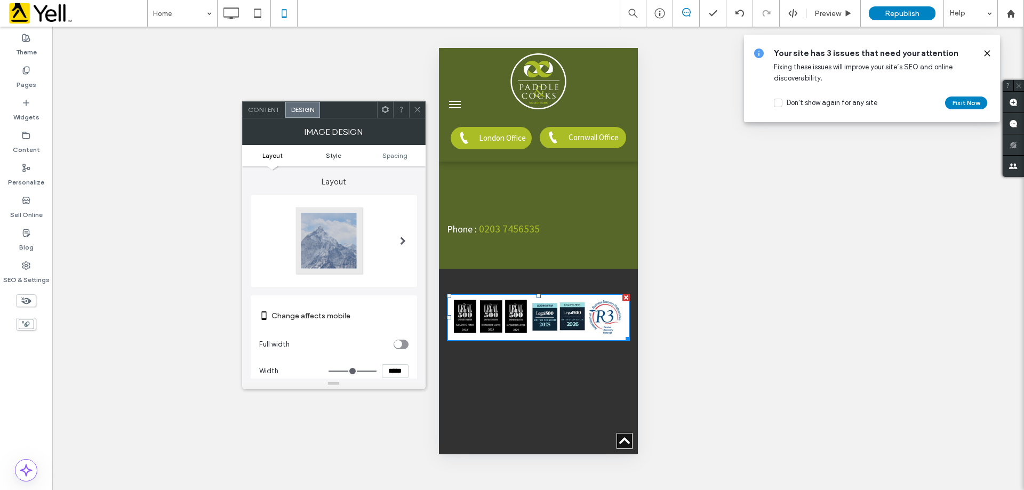
click at [332, 152] on span "Style" at bounding box center [333, 156] width 15 height 8
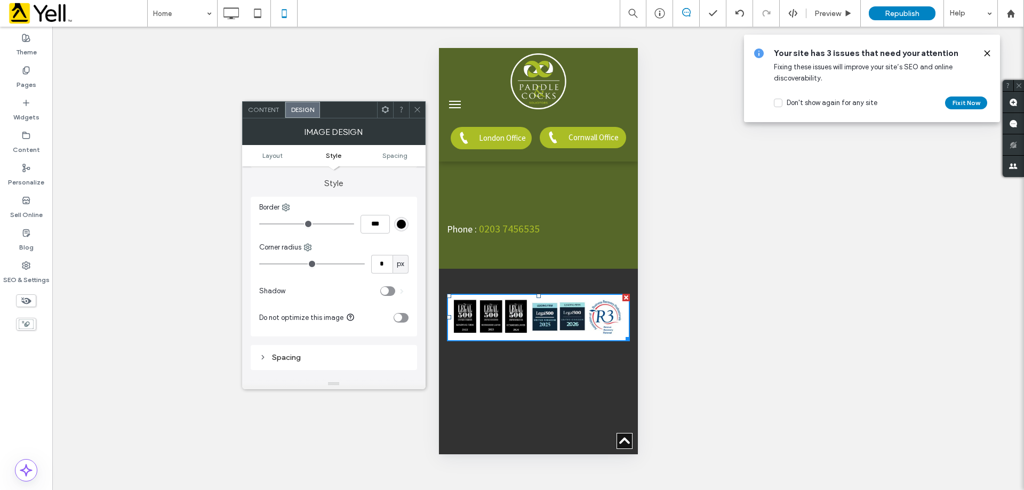
scroll to position [224, 0]
click at [393, 154] on span "Spacing" at bounding box center [395, 156] width 25 height 8
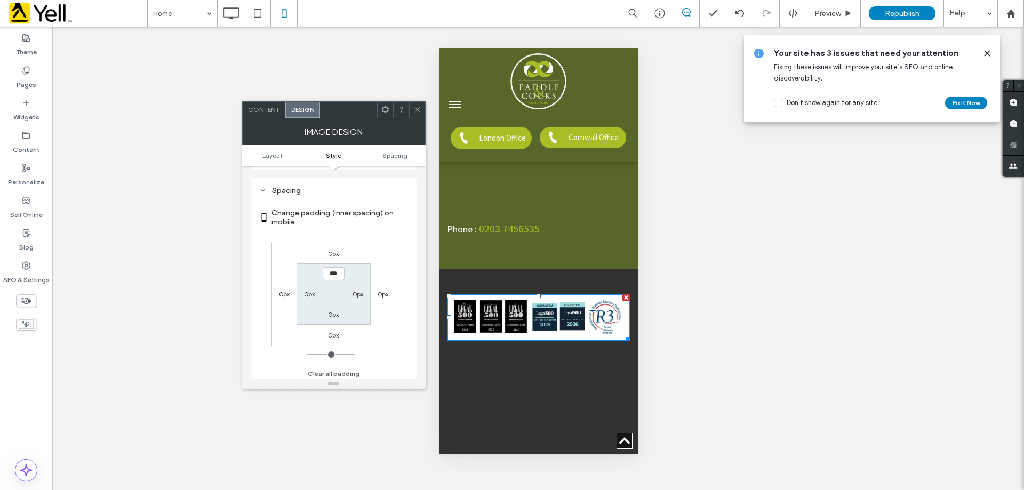
scroll to position [392, 0]
click at [416, 110] on icon at bounding box center [418, 110] width 8 height 8
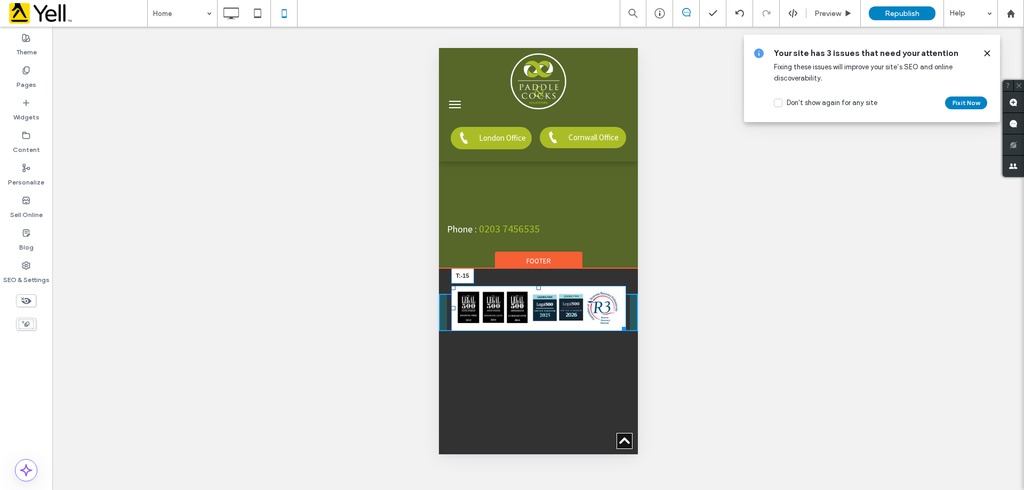
drag, startPoint x: 534, startPoint y: 222, endPoint x: 973, endPoint y: 262, distance: 440.9
click at [536, 286] on div at bounding box center [538, 288] width 4 height 4
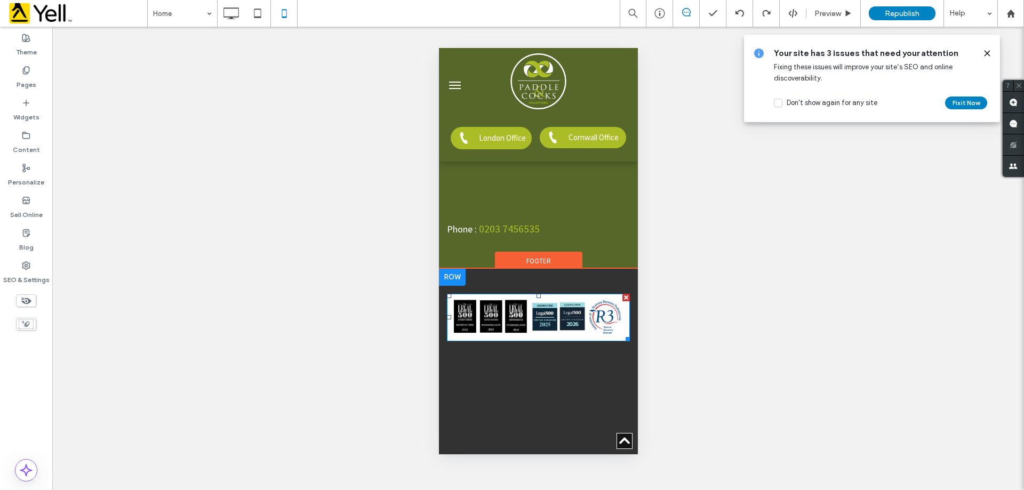
scroll to position [5496, 0]
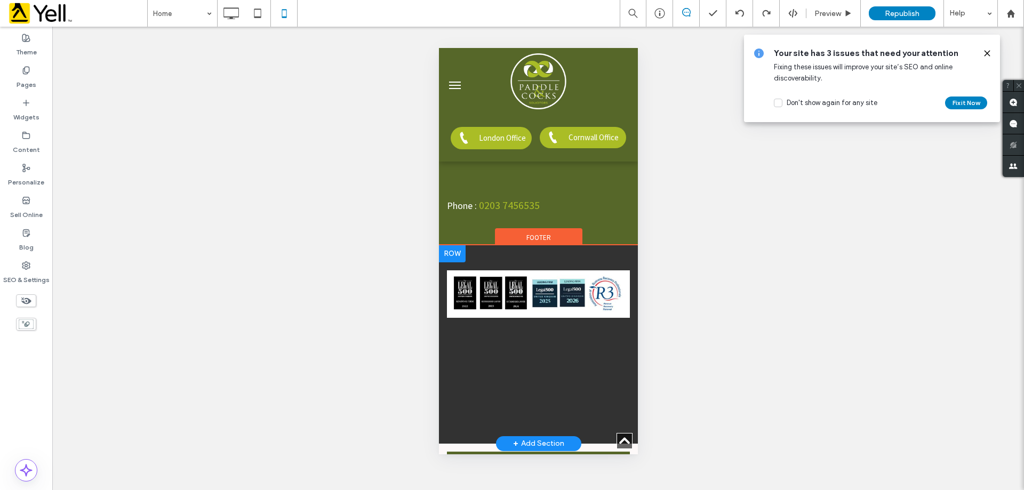
click at [583, 361] on div "Click To Paste Click To Paste + Add Section" at bounding box center [538, 344] width 199 height 198
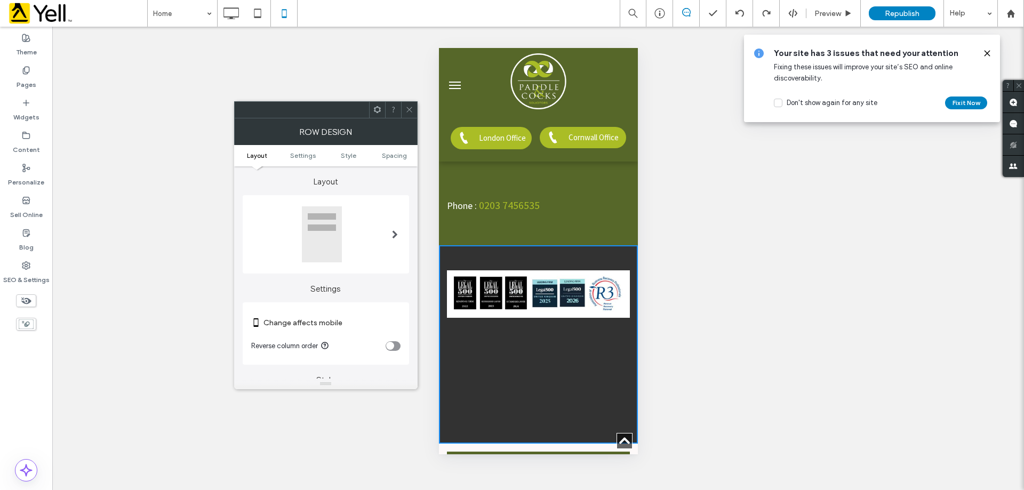
click at [408, 108] on use at bounding box center [409, 109] width 5 height 5
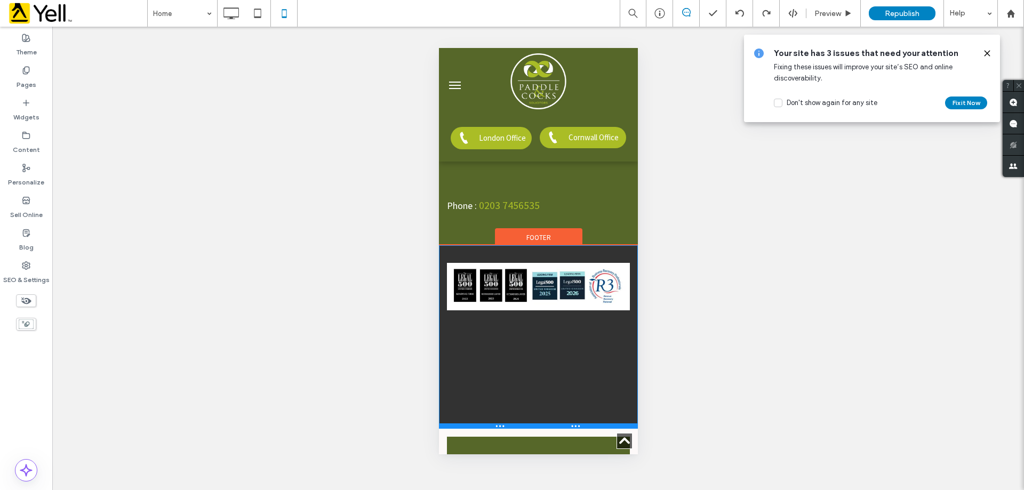
drag, startPoint x: 584, startPoint y: 369, endPoint x: 584, endPoint y: 355, distance: 14.4
click at [584, 424] on div at bounding box center [538, 426] width 199 height 5
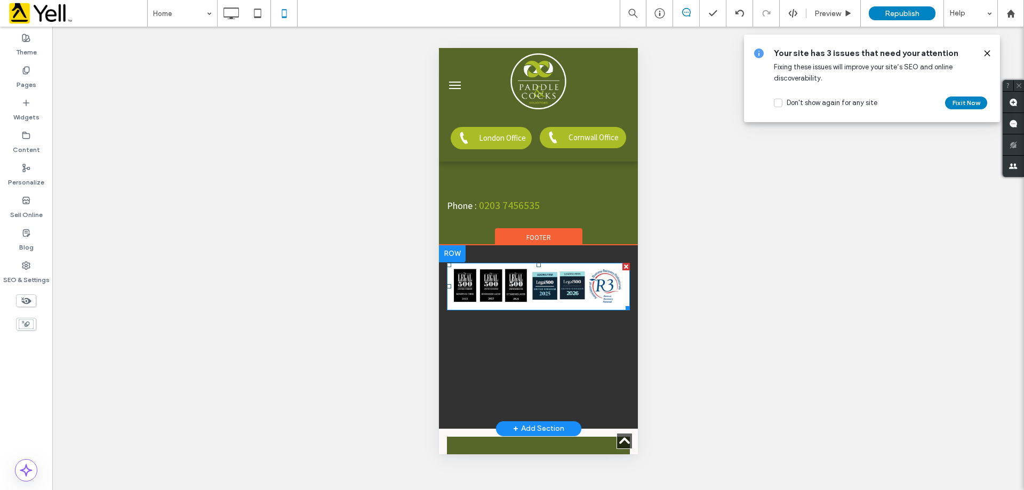
click at [462, 263] on img at bounding box center [538, 286] width 183 height 47
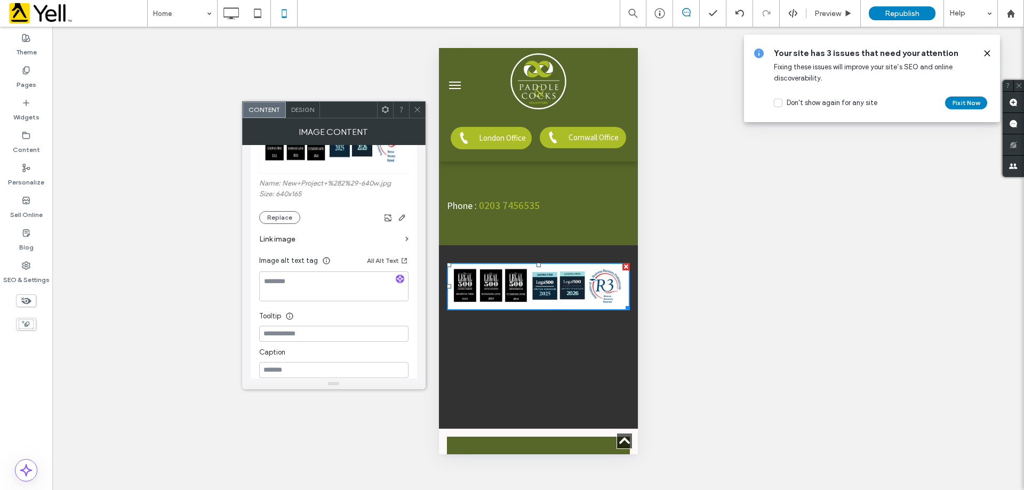
scroll to position [185, 0]
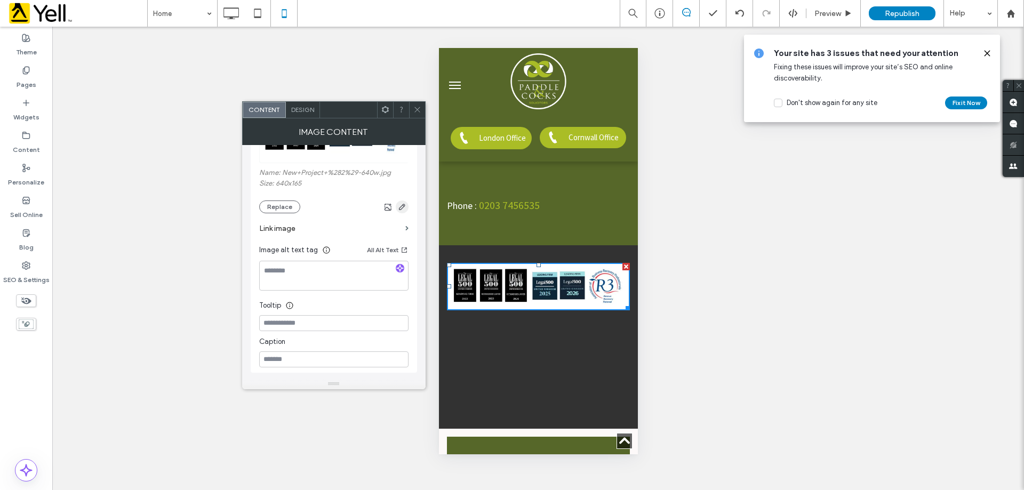
click at [402, 206] on icon "button" at bounding box center [402, 207] width 9 height 9
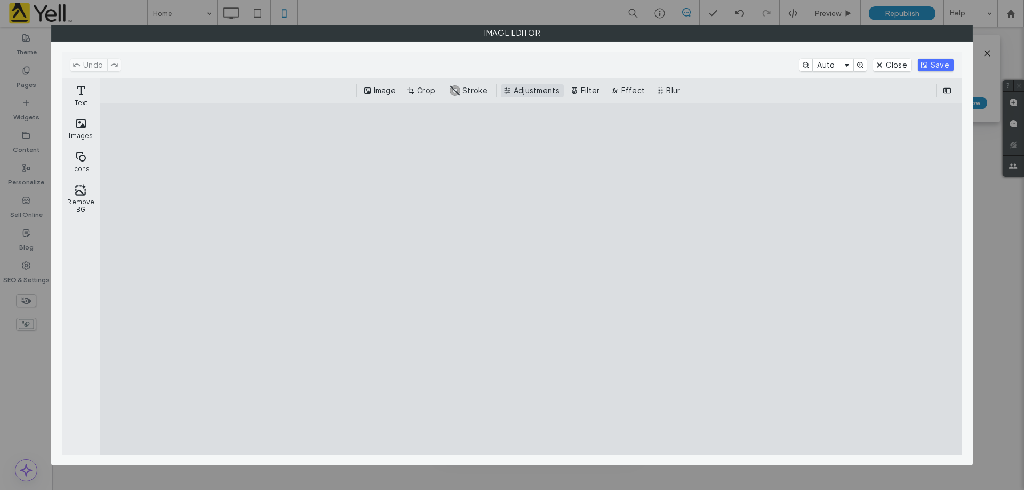
click at [522, 89] on button "Adjustments" at bounding box center [532, 90] width 63 height 13
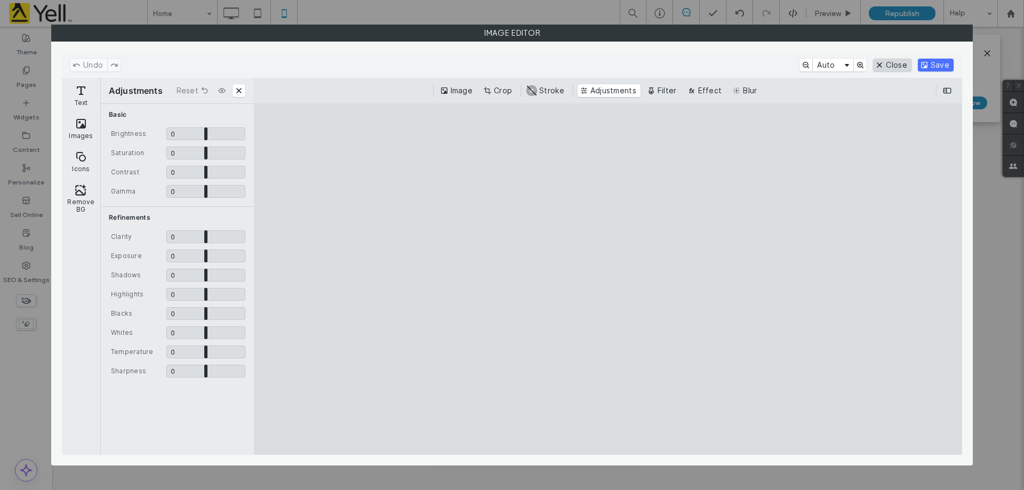
click at [893, 68] on button "Close" at bounding box center [892, 65] width 38 height 13
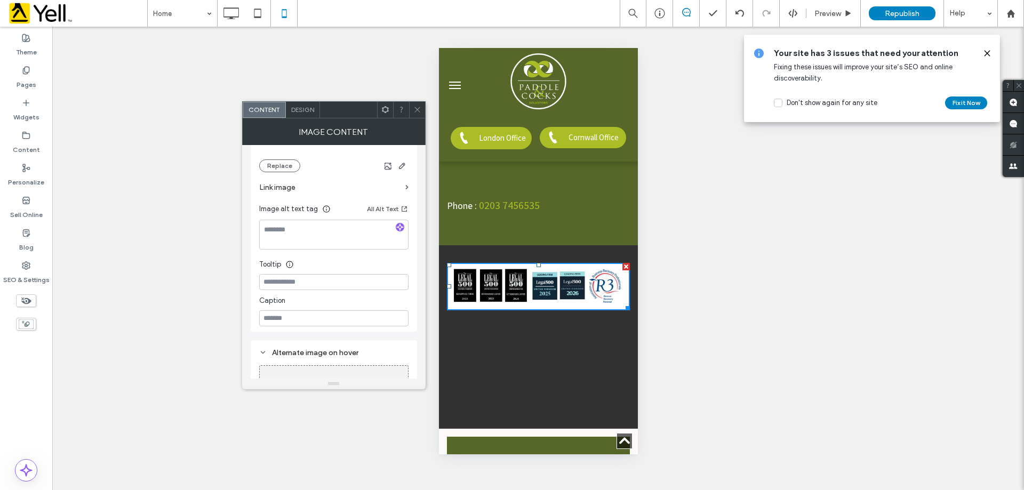
scroll to position [0, 0]
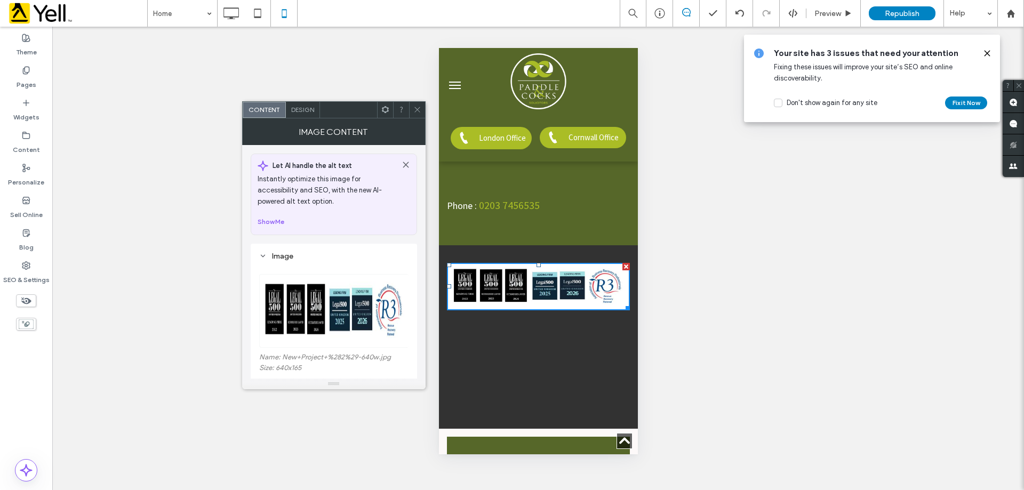
click at [307, 114] on div "Design" at bounding box center [303, 110] width 34 height 16
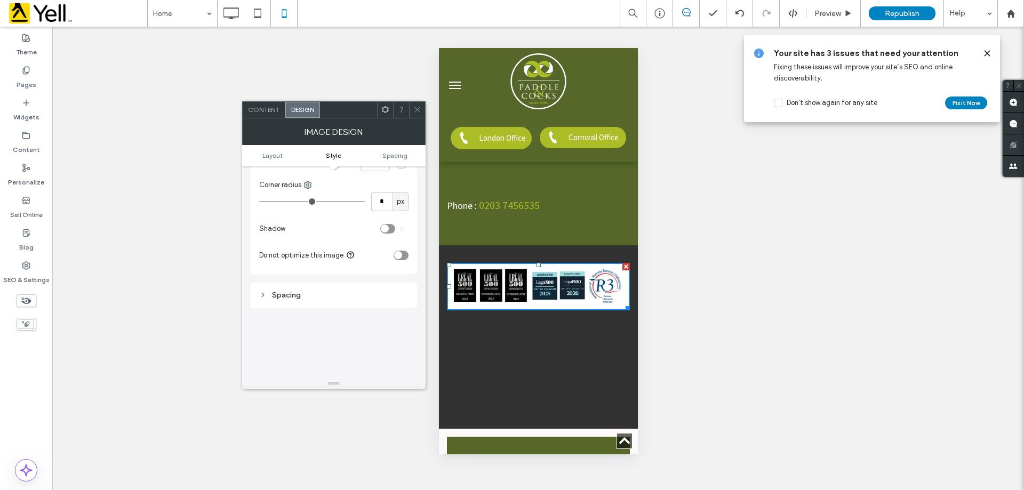
scroll to position [267, 0]
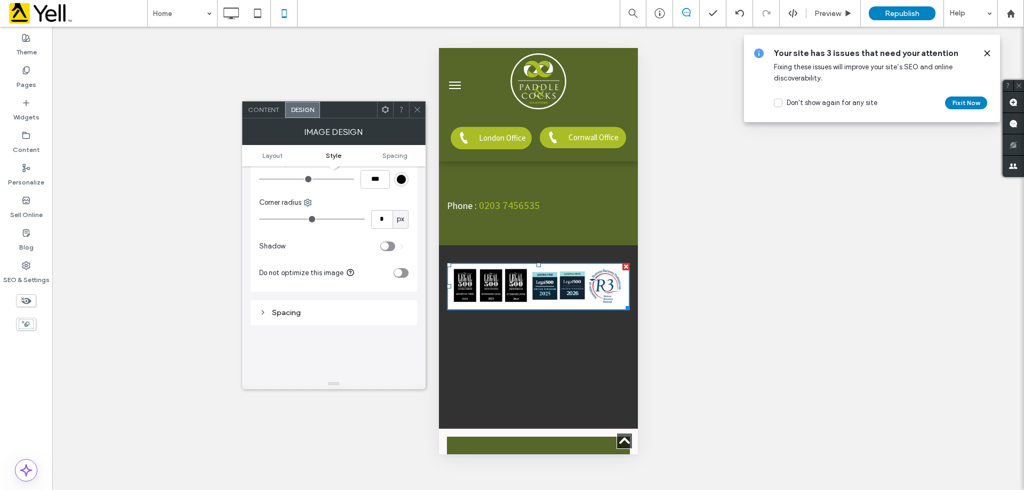
click at [419, 113] on icon at bounding box center [418, 110] width 8 height 8
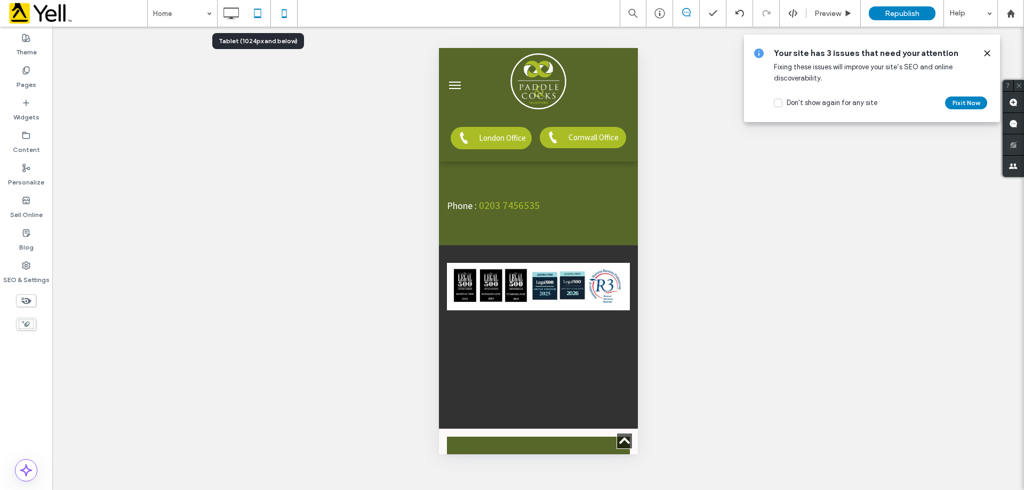
click at [258, 14] on icon at bounding box center [257, 13] width 21 height 21
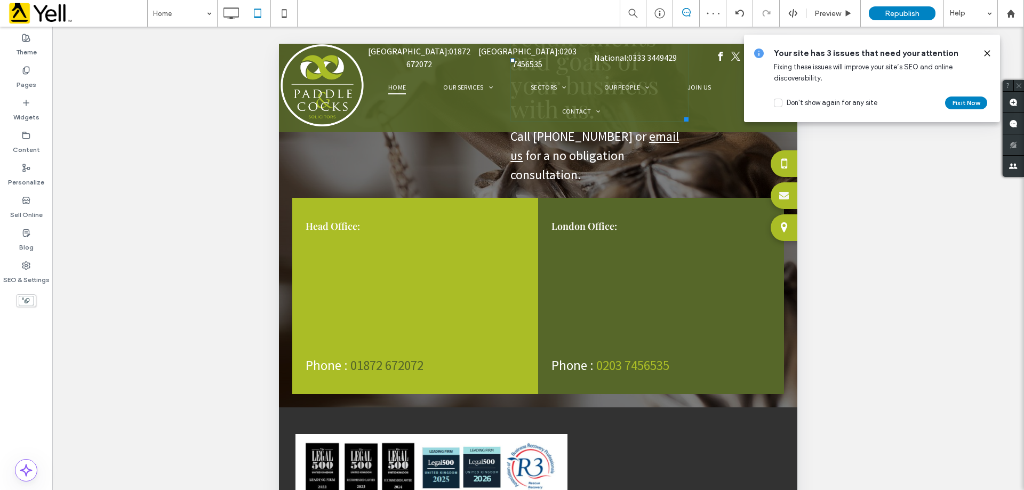
scroll to position [3148, 0]
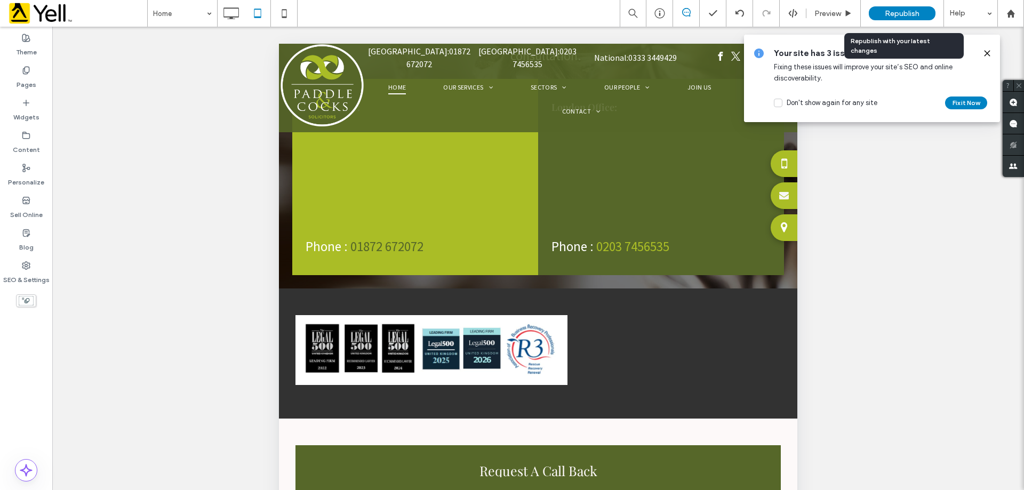
click at [910, 15] on span "Republish" at bounding box center [902, 13] width 35 height 9
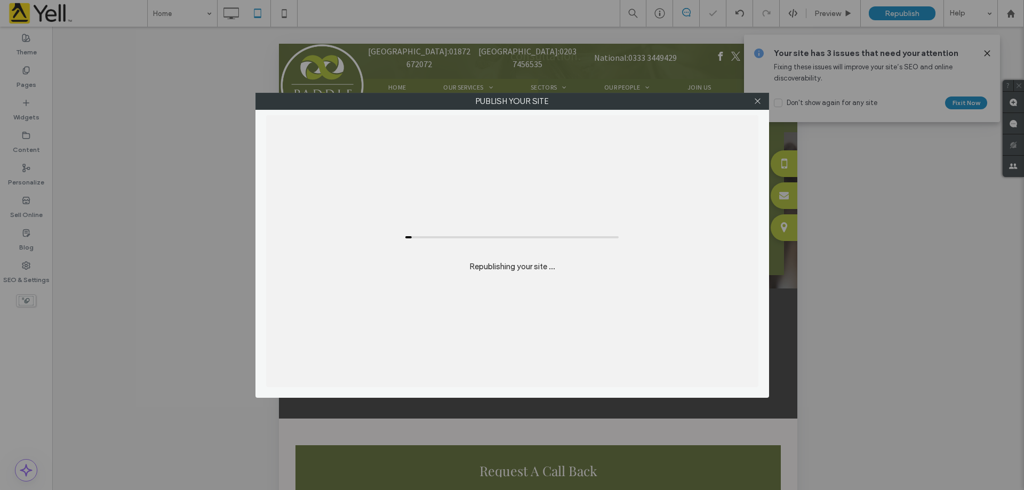
click at [987, 53] on div "Publish your site Republishing your site ..." at bounding box center [512, 245] width 1024 height 490
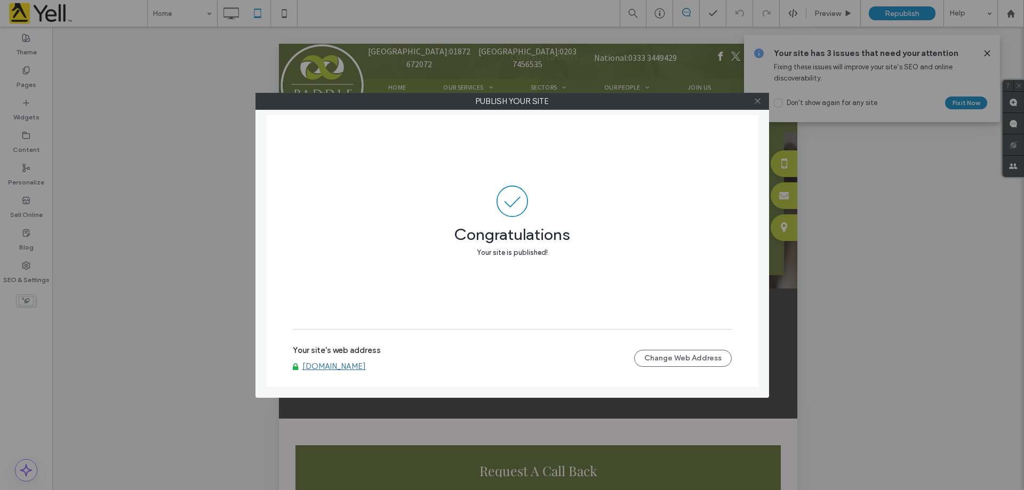
click at [760, 99] on use at bounding box center [757, 101] width 5 height 5
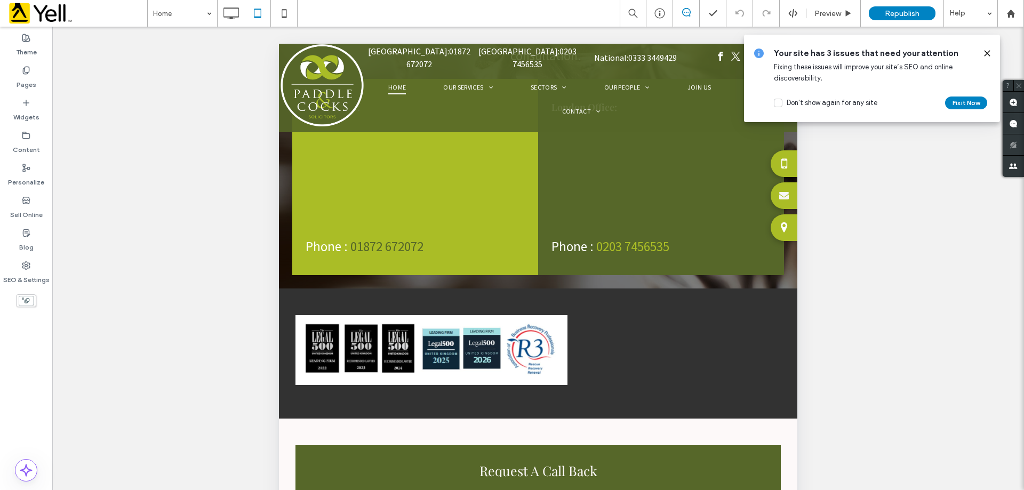
click at [985, 52] on use at bounding box center [987, 53] width 5 height 5
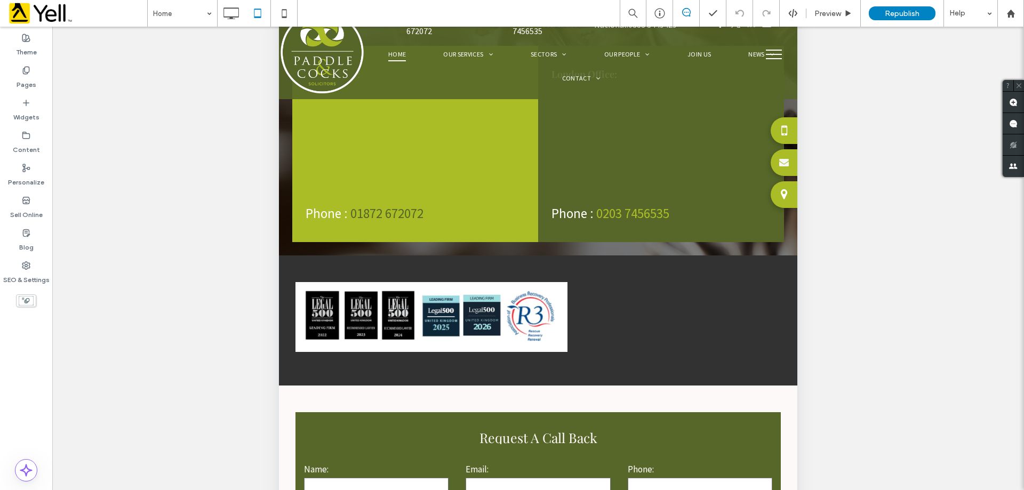
scroll to position [0, 0]
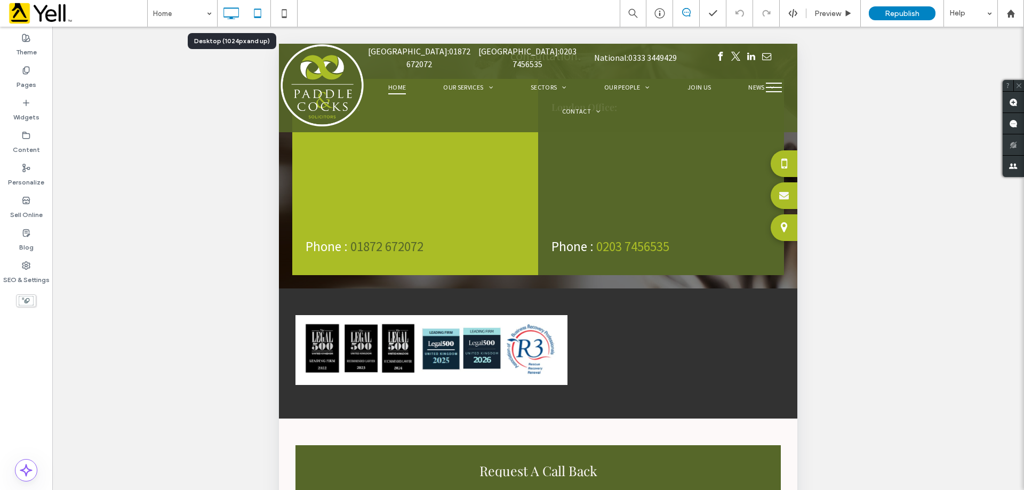
click at [230, 11] on icon at bounding box center [230, 13] width 21 height 21
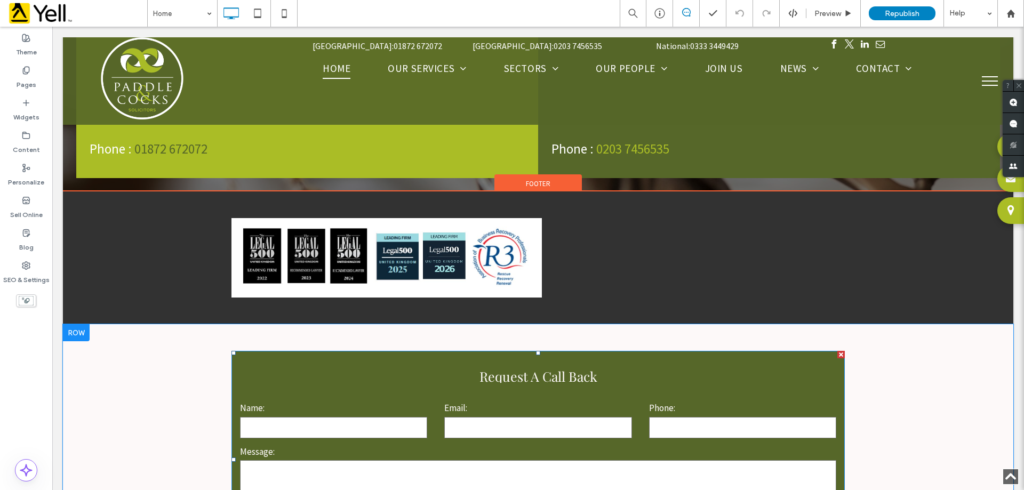
scroll to position [2988, 0]
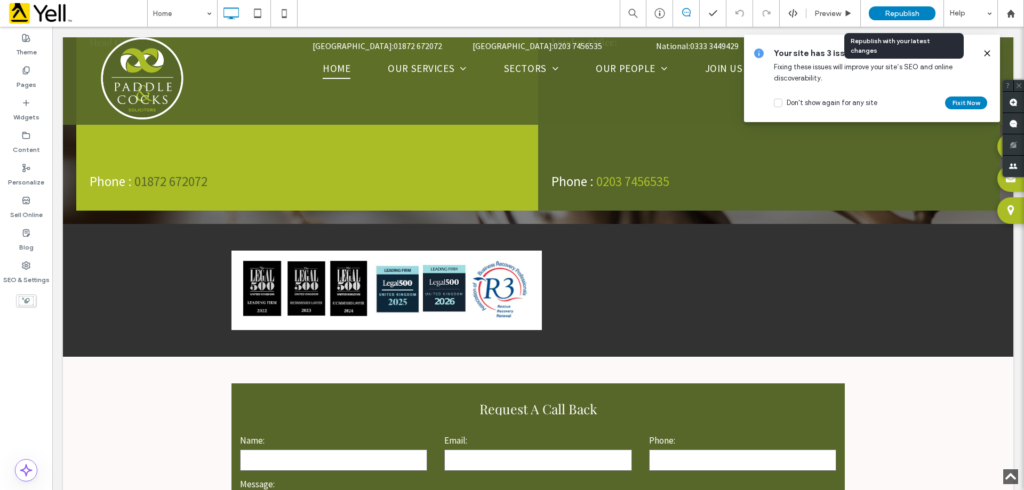
click at [895, 17] on span "Republish" at bounding box center [902, 13] width 35 height 9
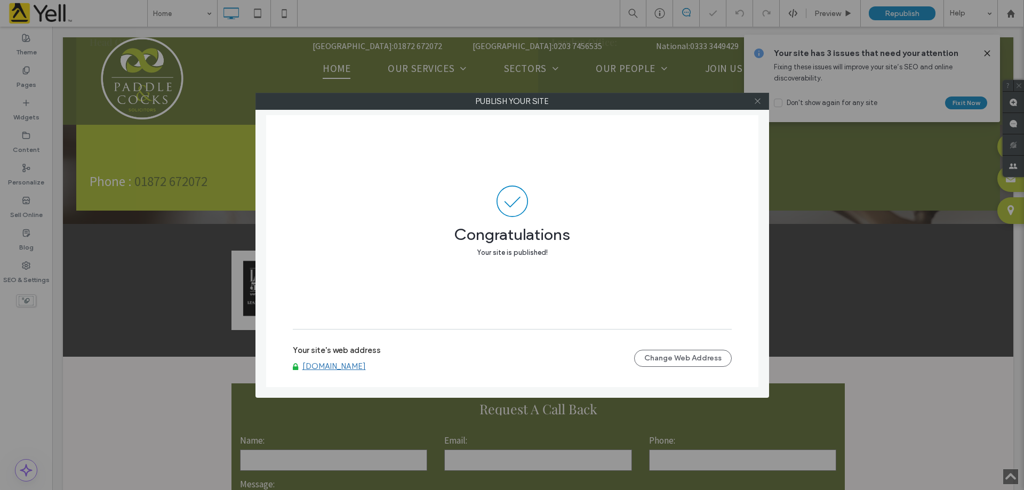
click at [760, 100] on icon at bounding box center [758, 101] width 8 height 8
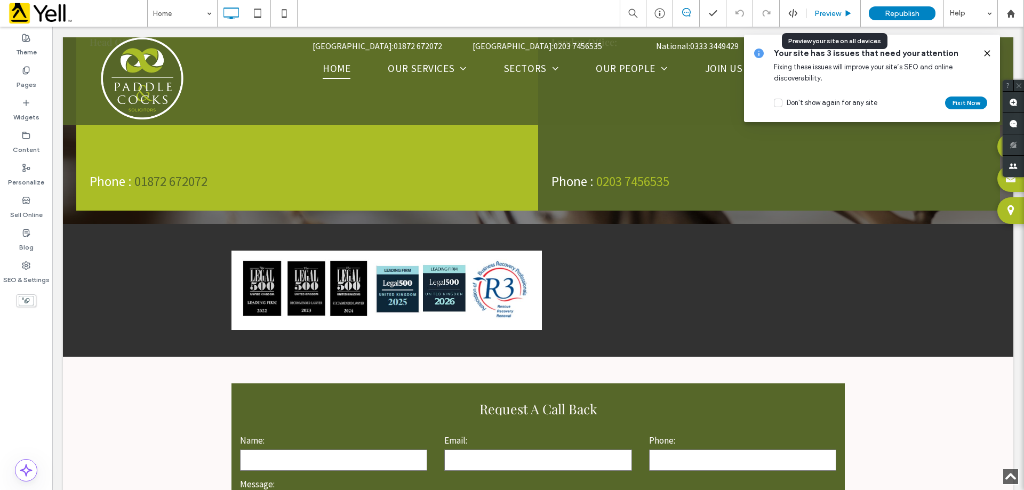
click at [826, 15] on span "Preview" at bounding box center [828, 13] width 27 height 9
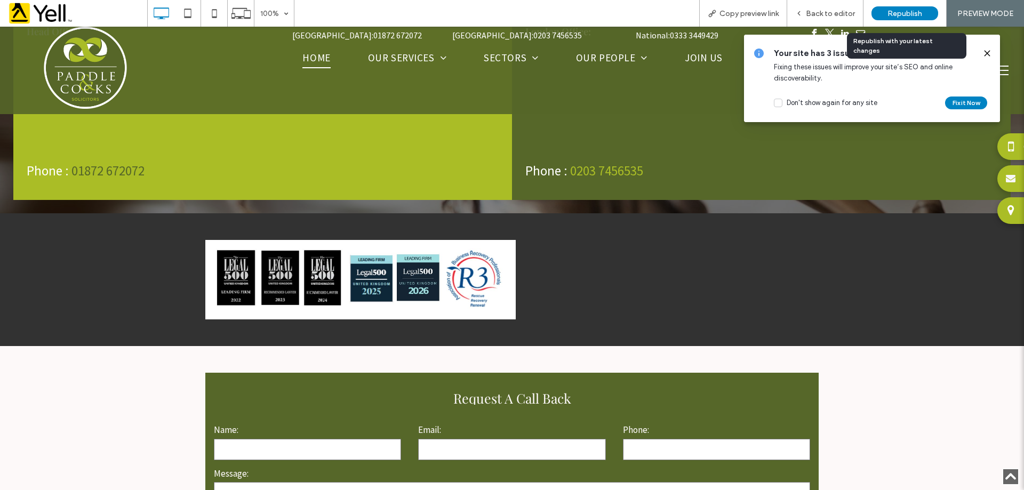
click at [902, 18] on div "Republish" at bounding box center [905, 13] width 67 height 14
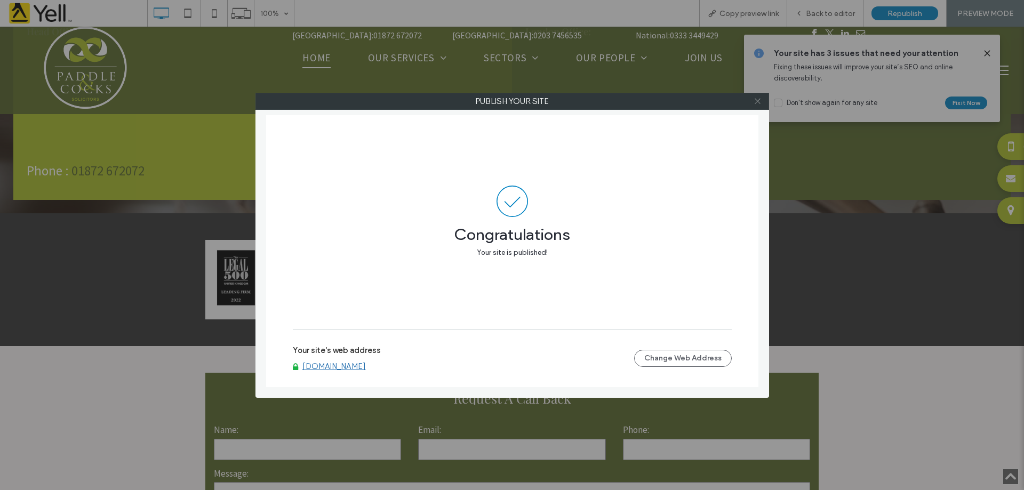
click at [759, 107] on span at bounding box center [758, 101] width 8 height 16
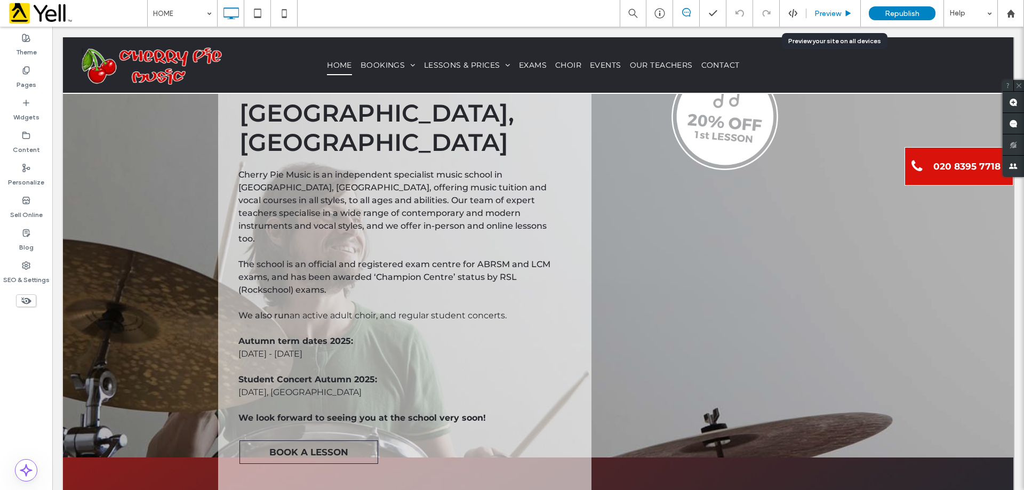
click at [820, 16] on span "Preview" at bounding box center [828, 13] width 27 height 9
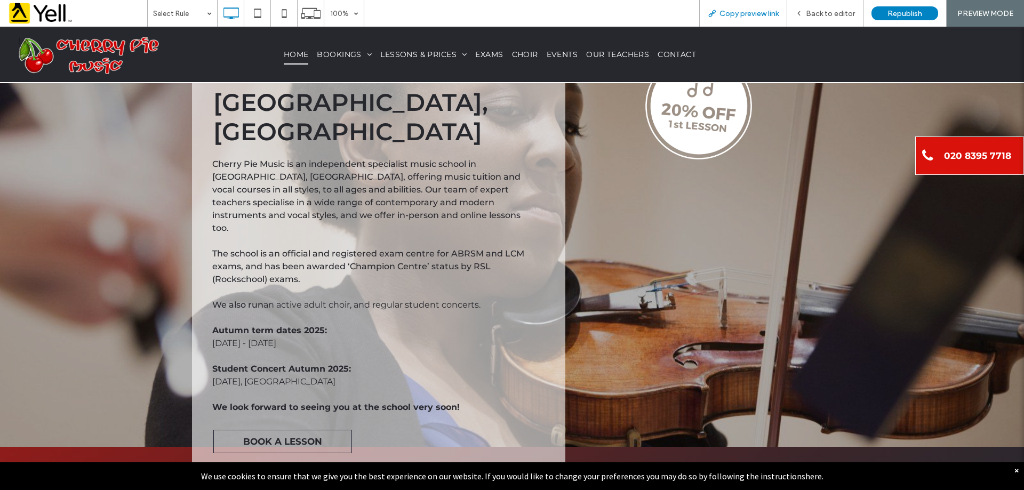
click at [744, 15] on span "Copy preview link" at bounding box center [749, 13] width 59 height 9
drag, startPoint x: 766, startPoint y: 15, endPoint x: 734, endPoint y: 15, distance: 31.5
click at [734, 15] on span "Copy preview link" at bounding box center [749, 13] width 59 height 9
